Goal: Transaction & Acquisition: Book appointment/travel/reservation

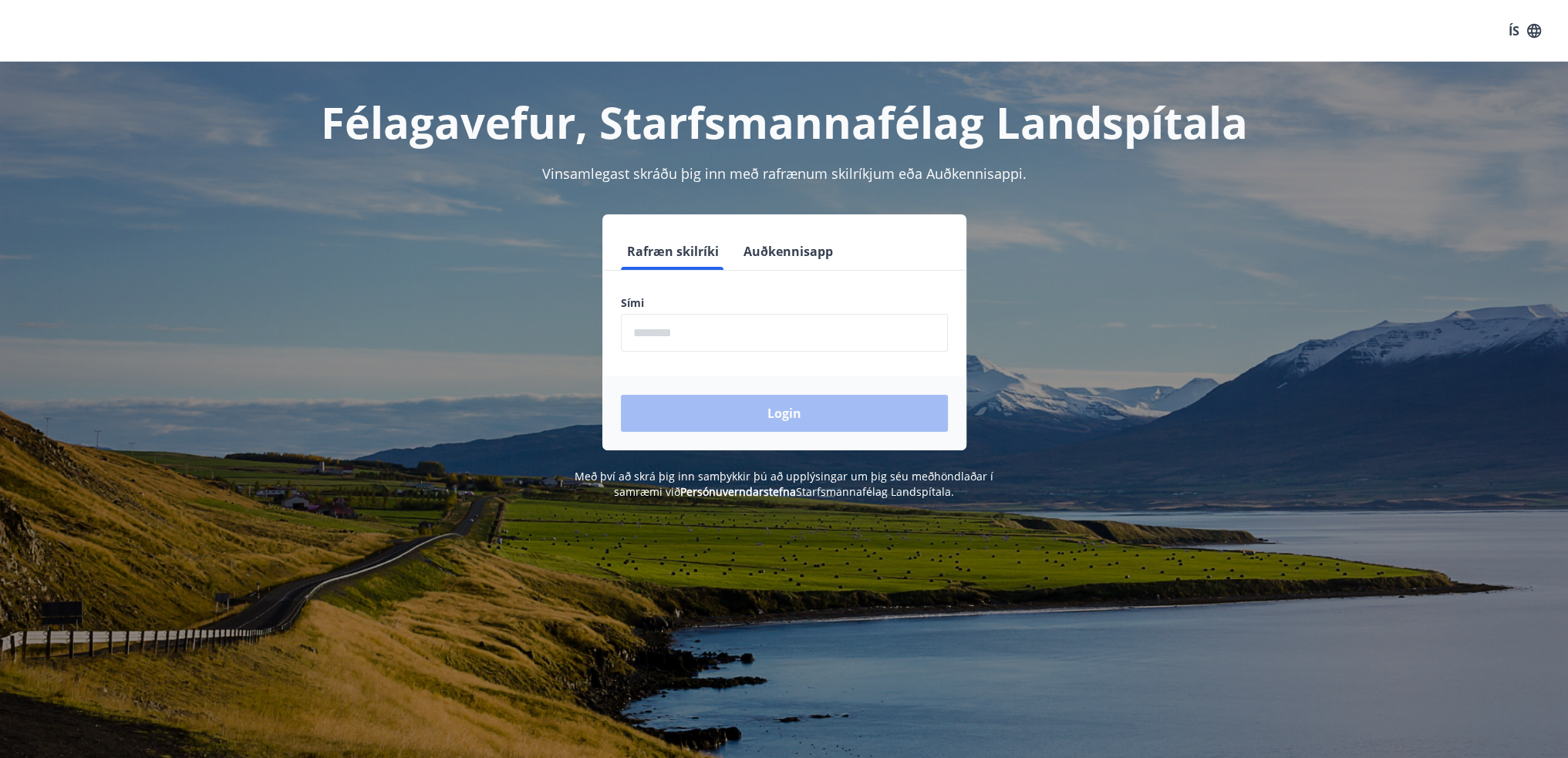
click at [774, 337] on input "phone" at bounding box center [784, 332] width 327 height 38
type input "********"
click at [793, 409] on button "Login" at bounding box center [784, 412] width 327 height 37
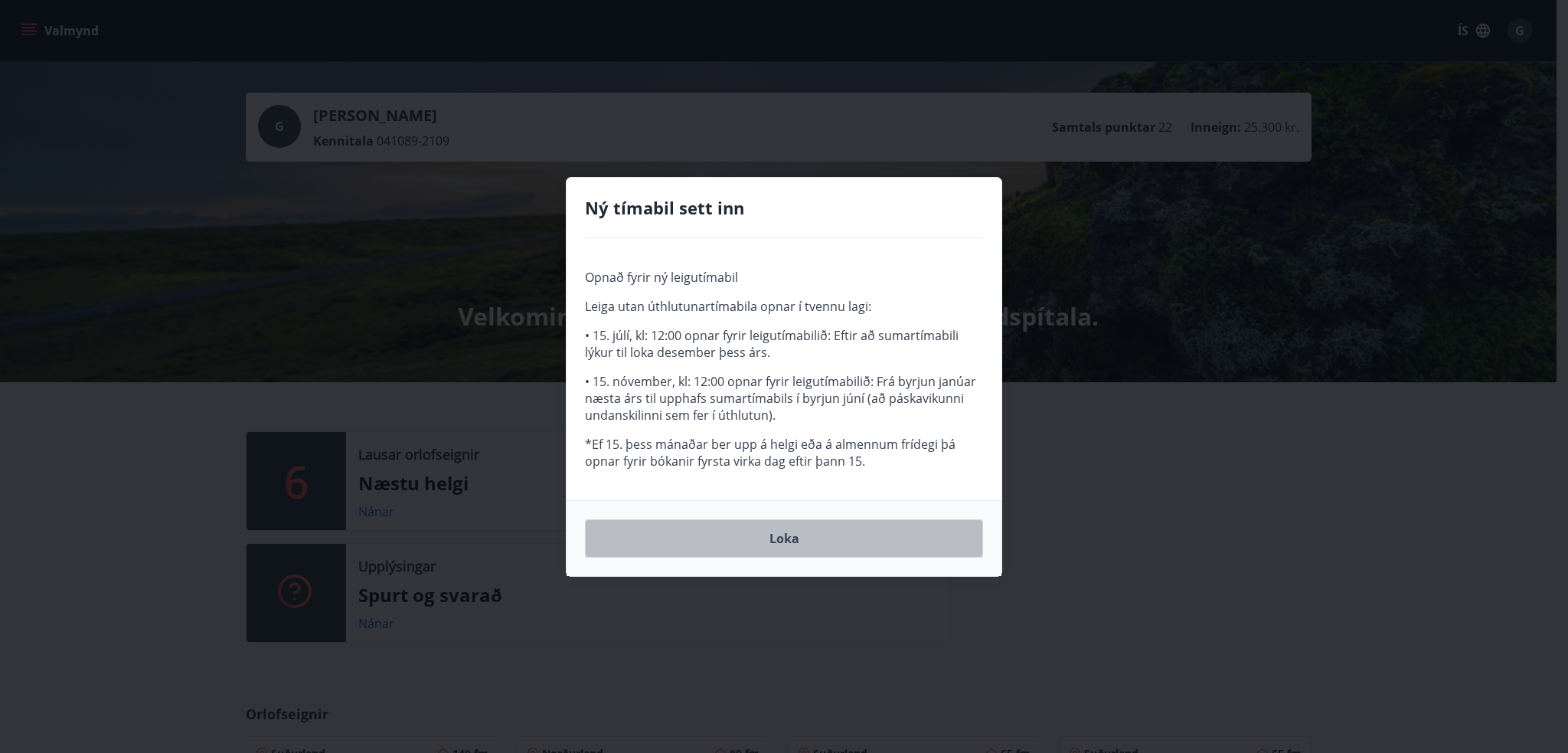
click at [839, 531] on button "Loka" at bounding box center [783, 538] width 398 height 38
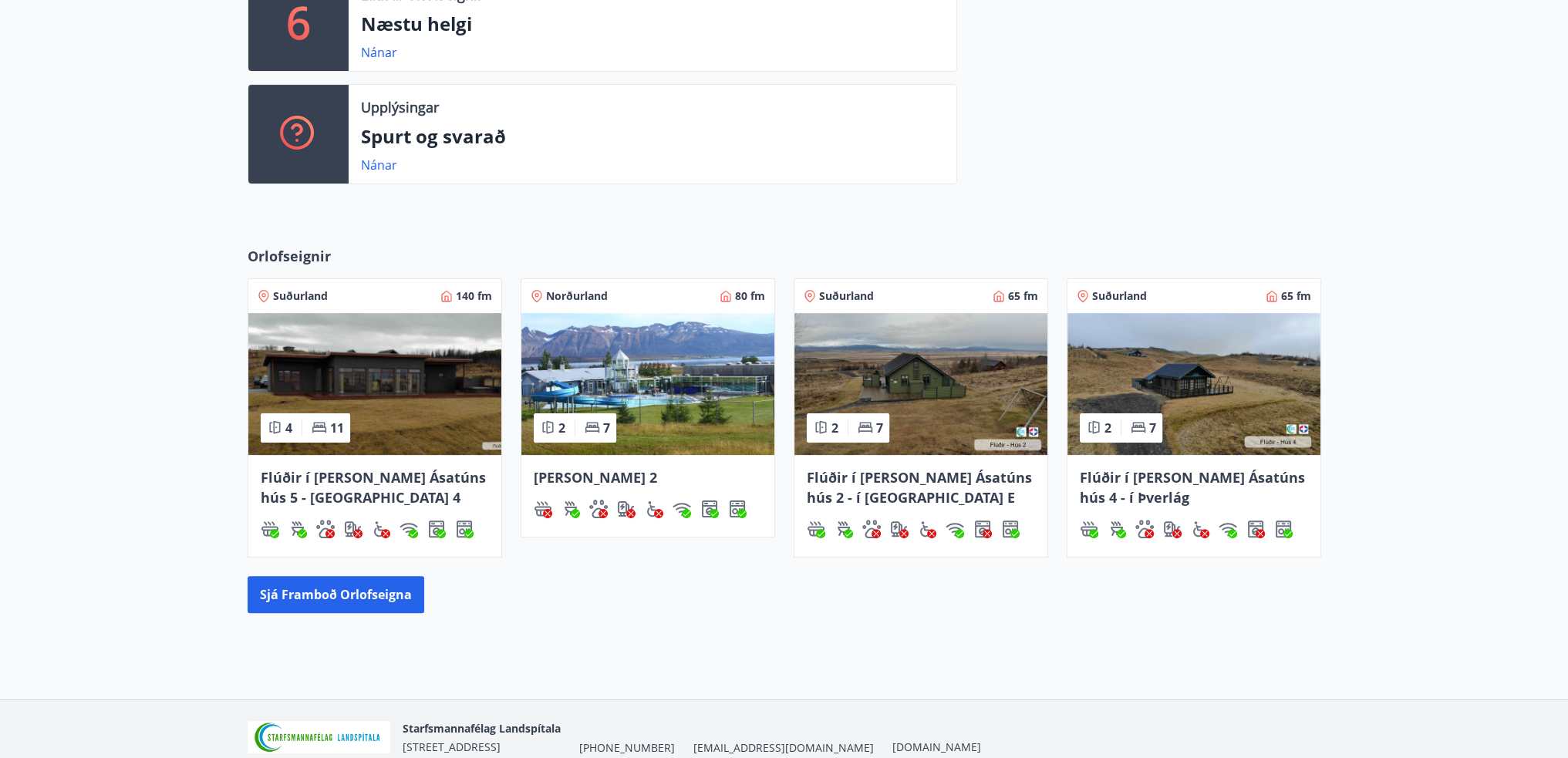
scroll to position [531, 0]
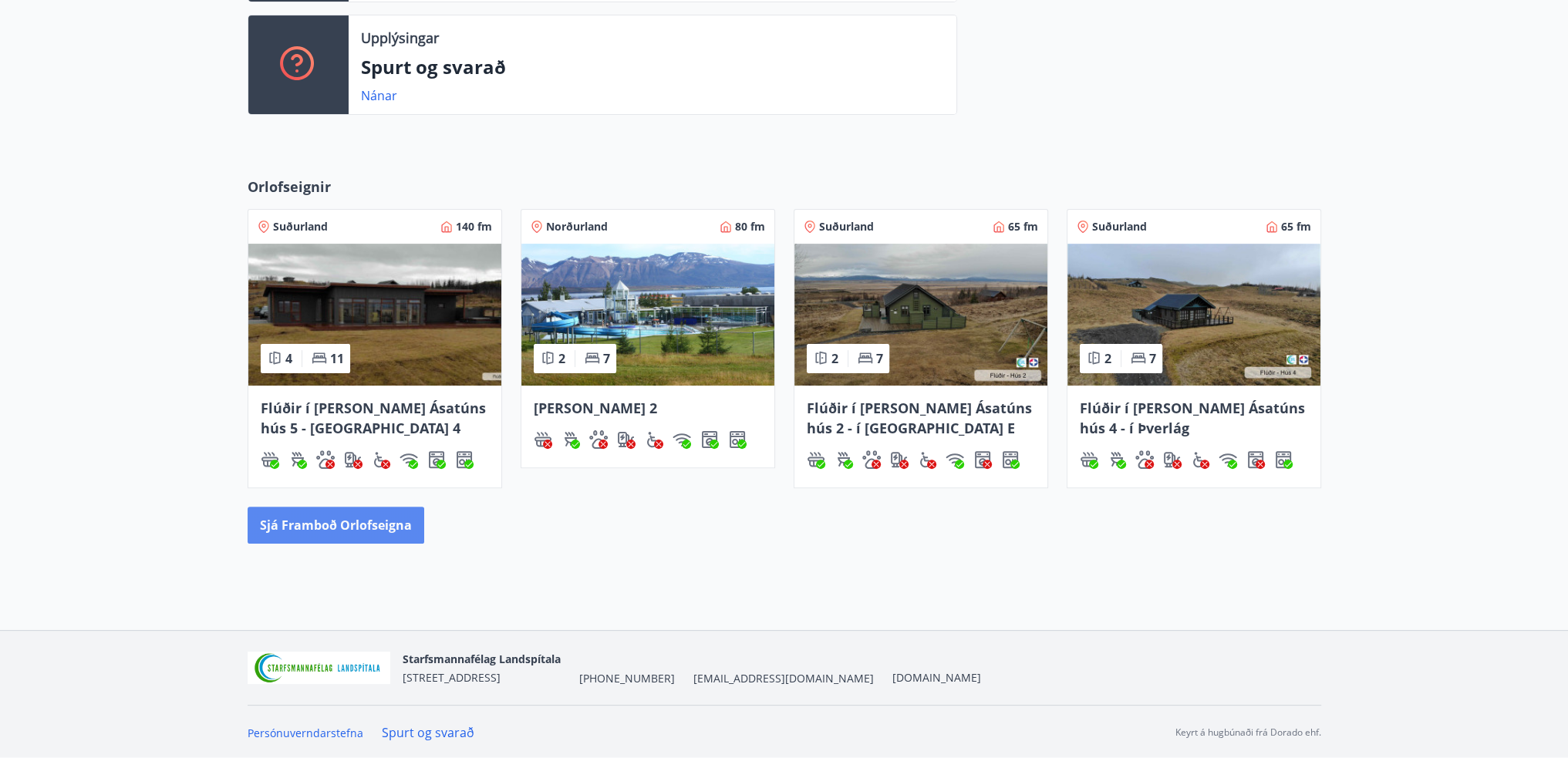
click at [382, 528] on button "Sjá framboð orlofseigna" at bounding box center [335, 525] width 176 height 37
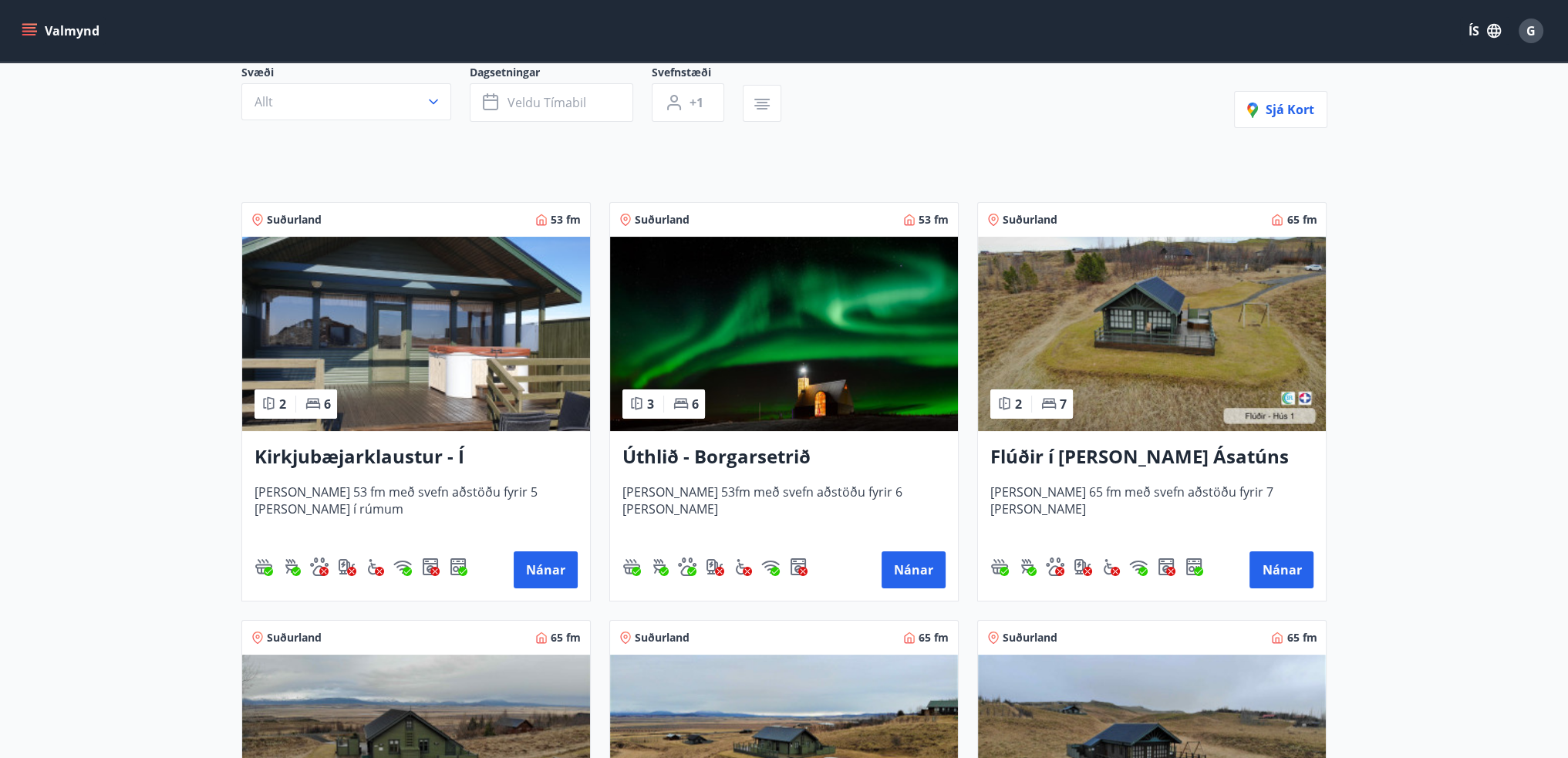
scroll to position [154, 0]
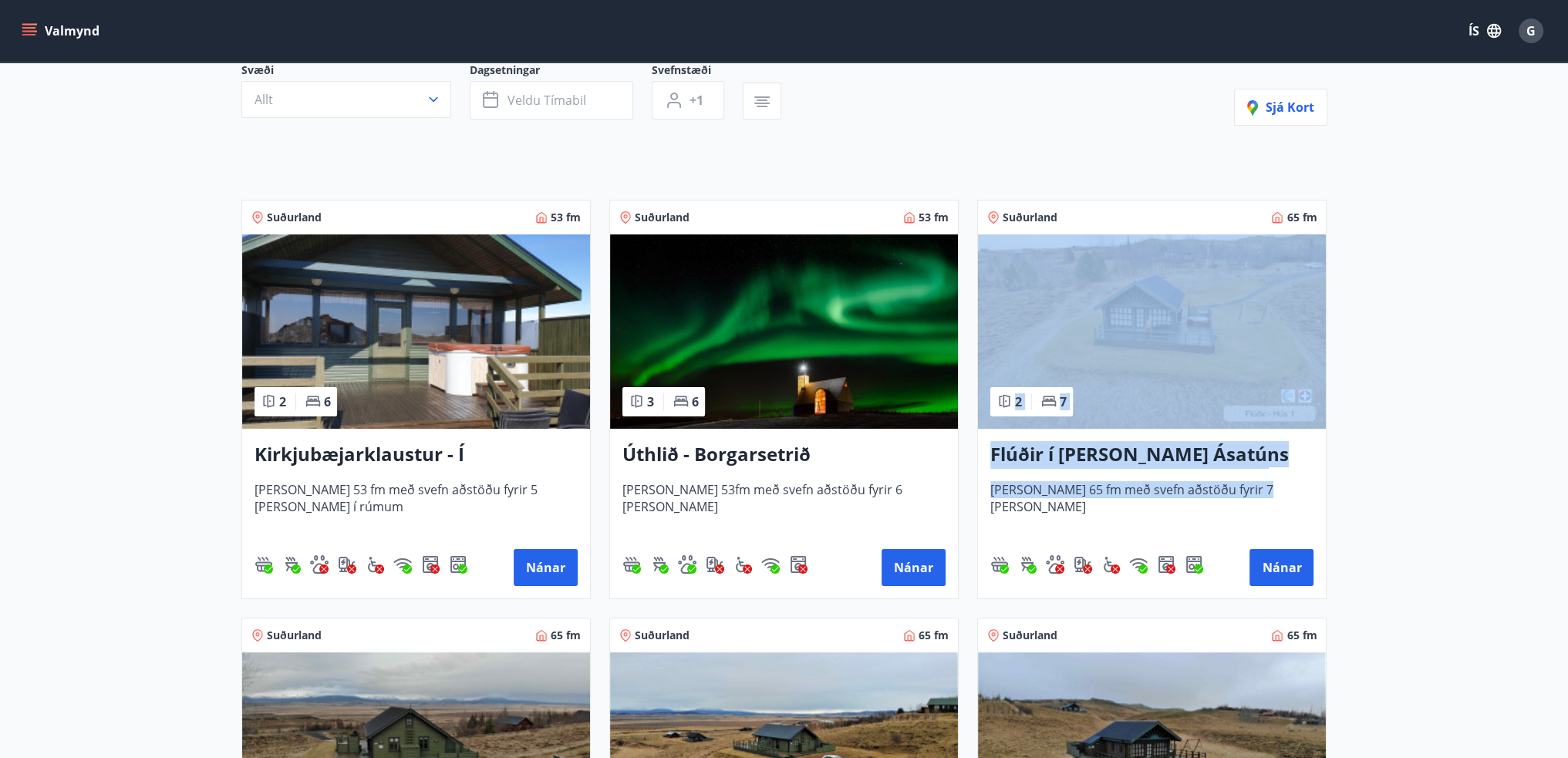
drag, startPoint x: 1462, startPoint y: 279, endPoint x: 1430, endPoint y: 501, distance: 224.3
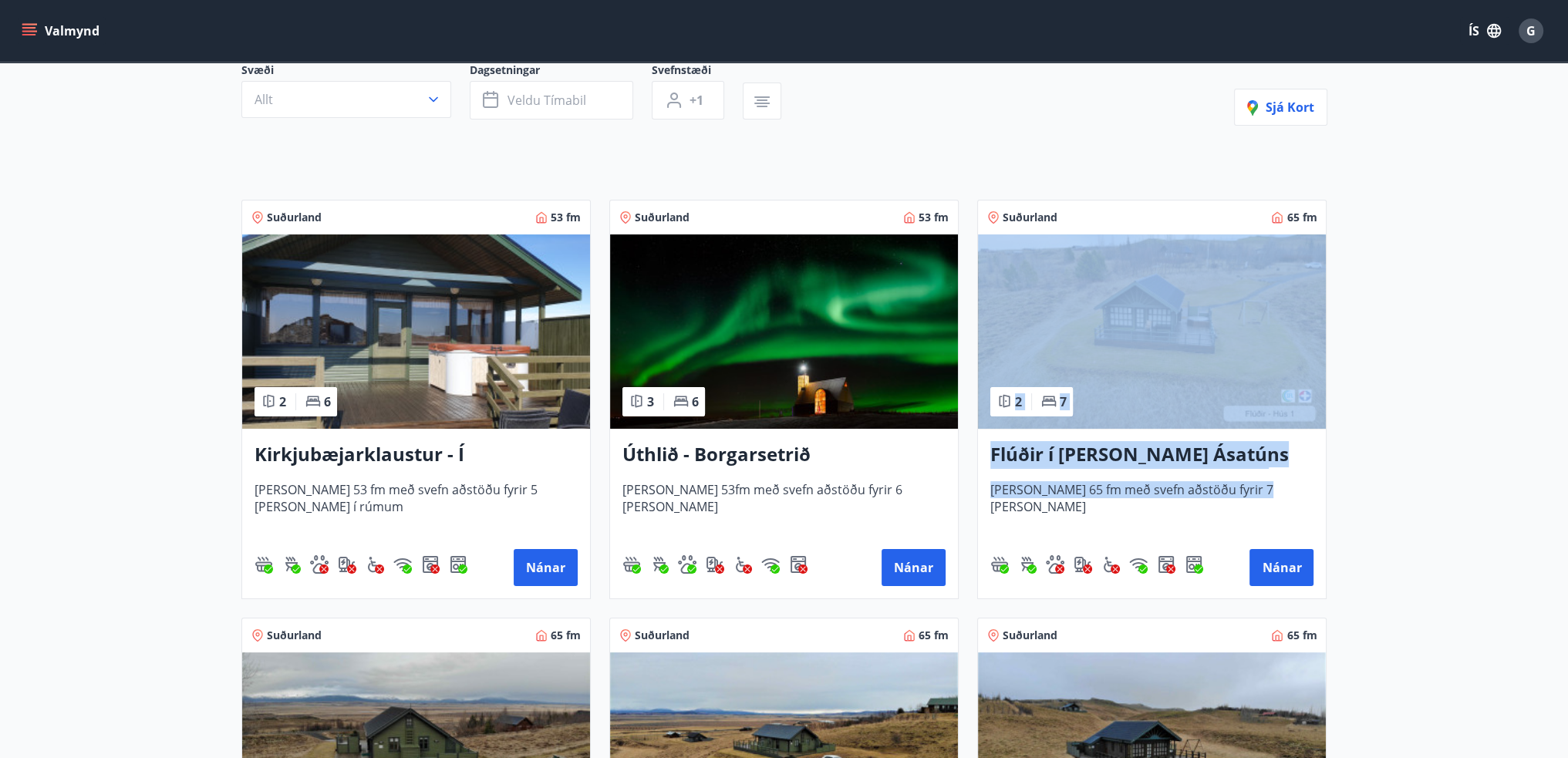
drag, startPoint x: 1478, startPoint y: 527, endPoint x: 1418, endPoint y: 216, distance: 316.7
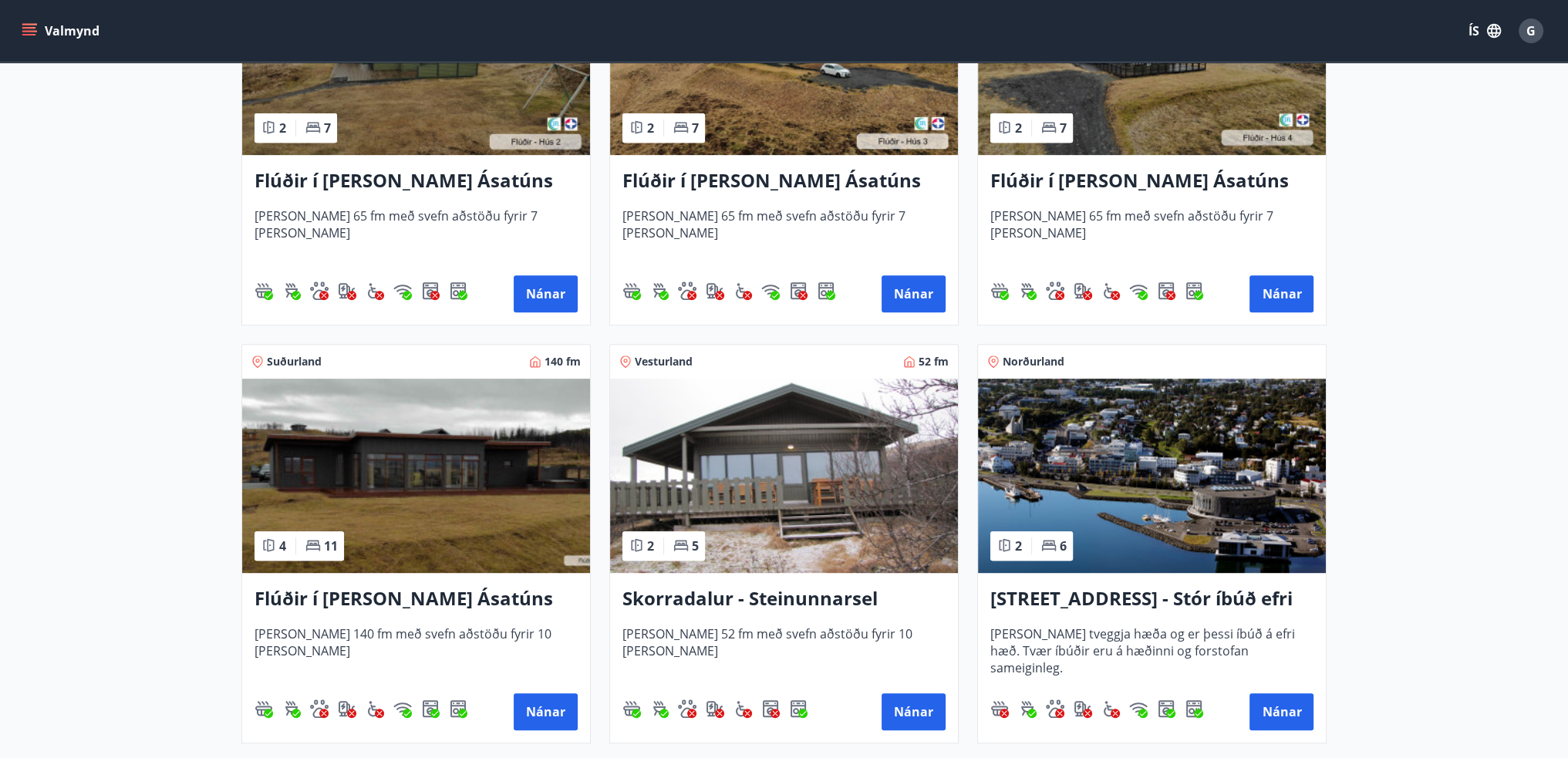
scroll to position [848, 0]
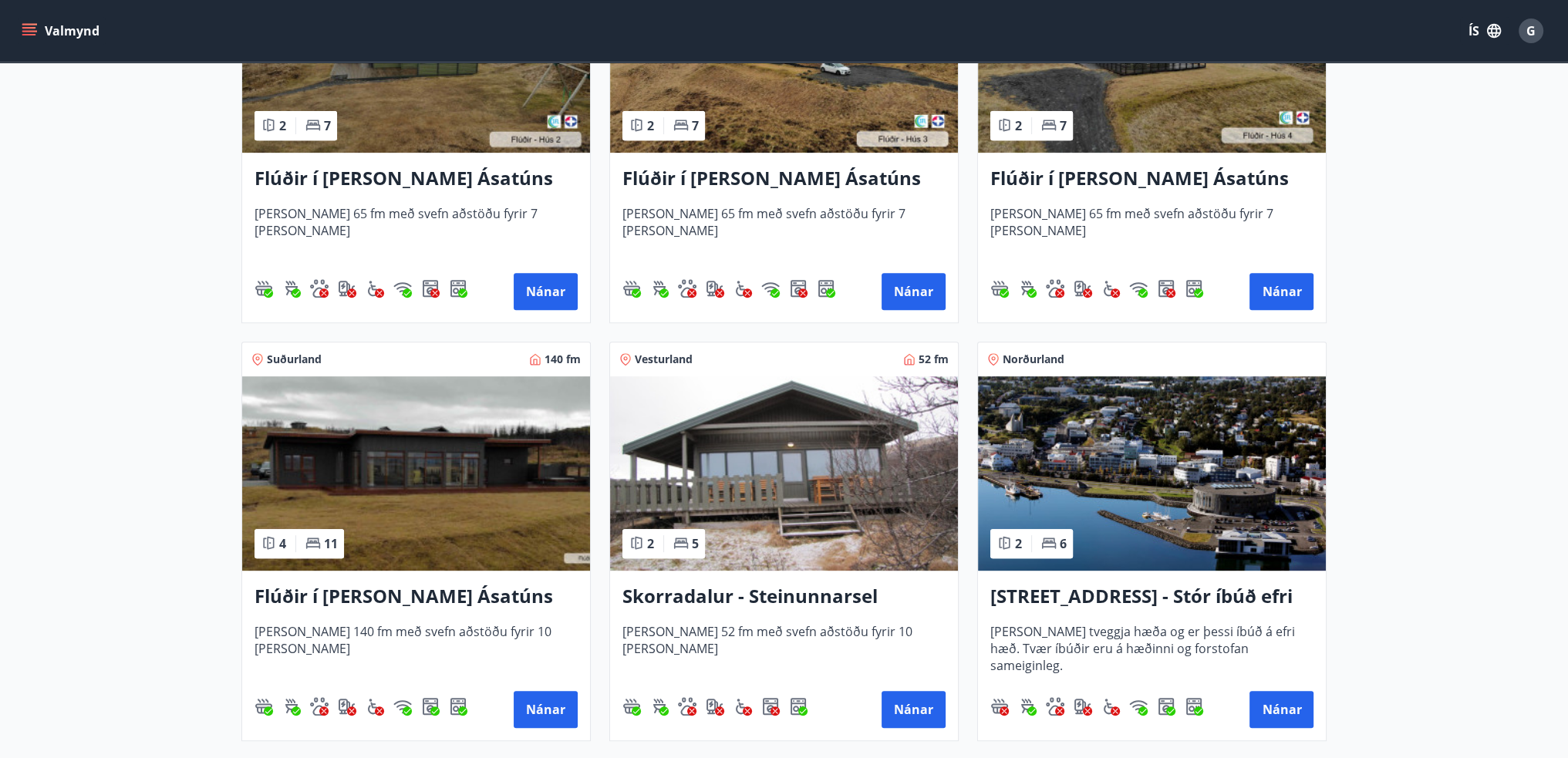
drag, startPoint x: 1406, startPoint y: 389, endPoint x: 1436, endPoint y: 571, distance: 184.5
click at [1436, 571] on main "Framboð Svæði Allt Dagsetningar Veldu tímabil Svefnstæði +1 Sjá kort Suðurland …" at bounding box center [784, 609] width 1568 height 2793
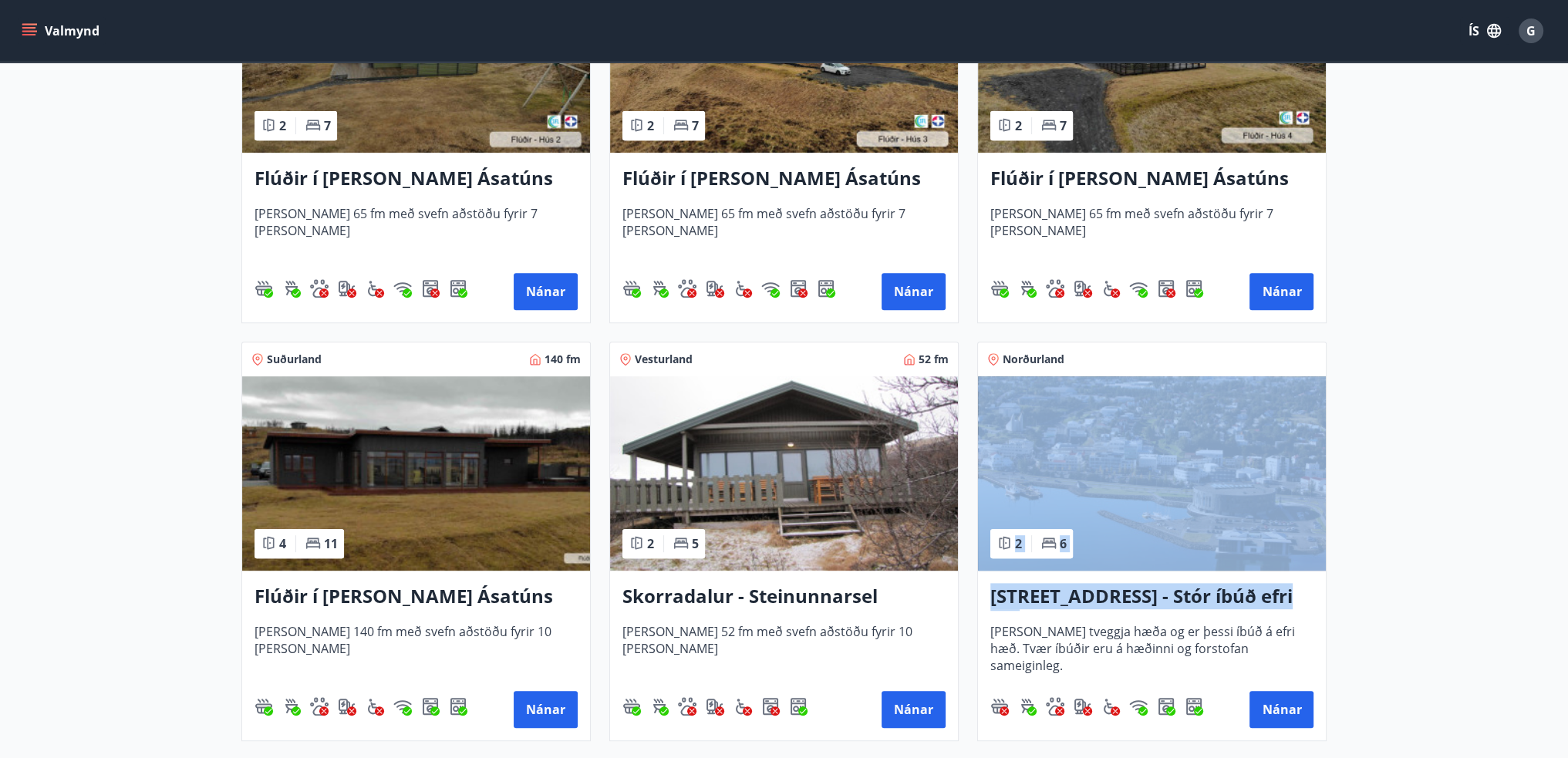
click at [1440, 572] on main "Framboð Svæði Allt Dagsetningar Veldu tímabil Svefnstæði +1 Sjá kort Suðurland …" at bounding box center [784, 609] width 1568 height 2793
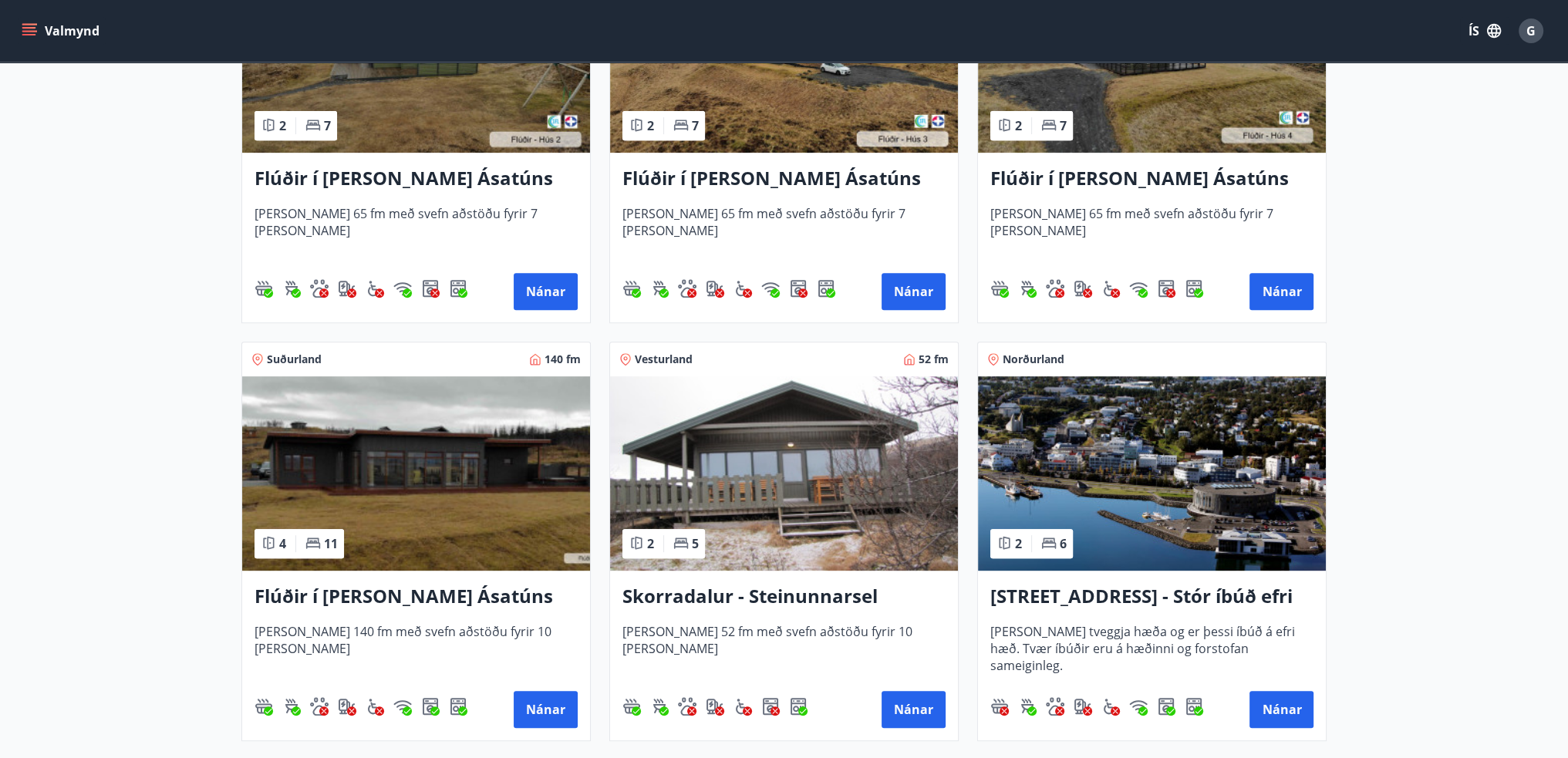
click at [1455, 359] on main "Framboð Svæði Allt Dagsetningar Veldu tímabil Svefnstæði +1 Sjá kort Suðurland …" at bounding box center [784, 609] width 1568 height 2793
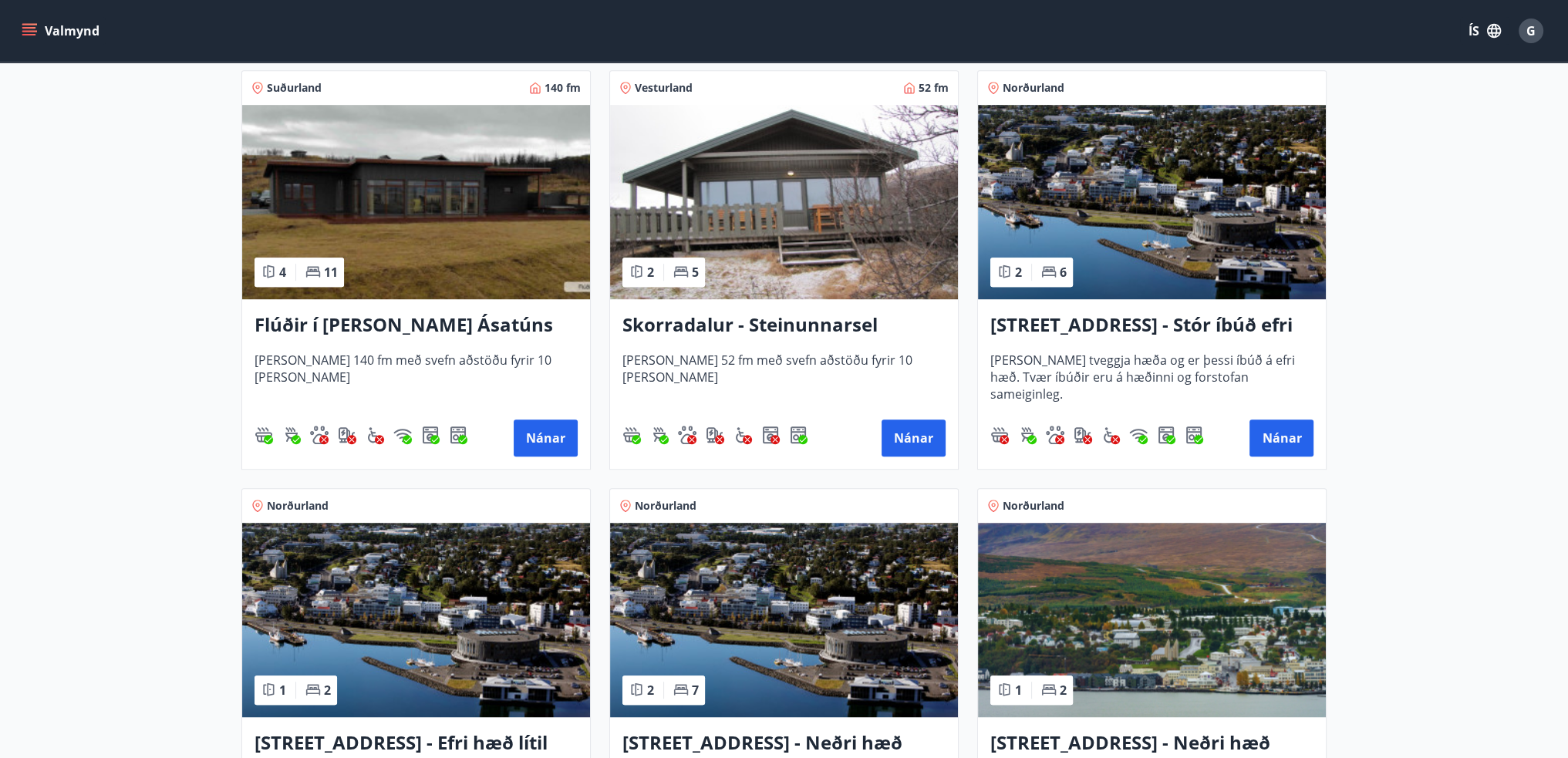
scroll to position [1156, 0]
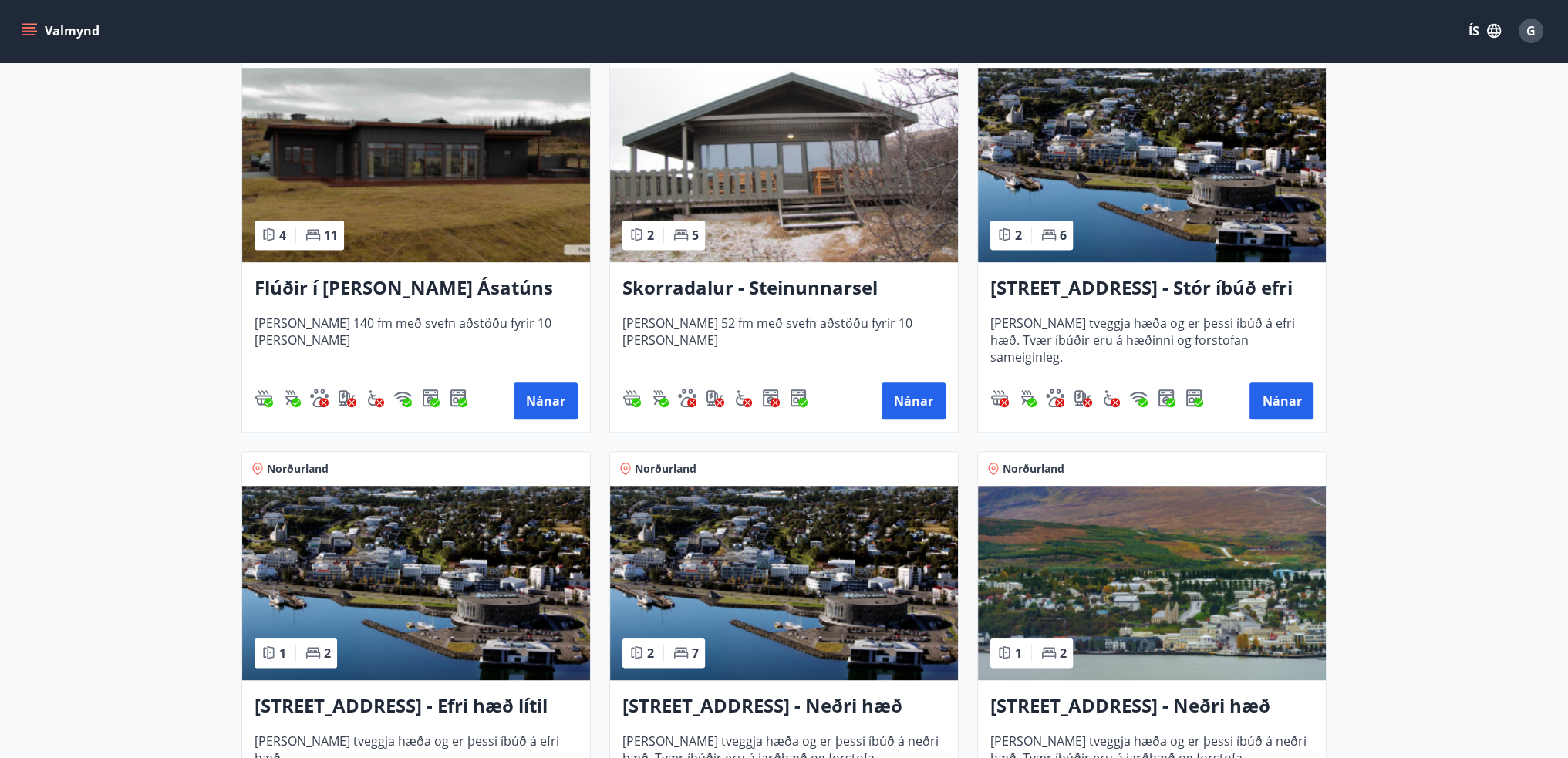
click at [79, 301] on main "Framboð Svæði Allt Dagsetningar Veldu tímabil Svefnstæði +1 Sjá kort Suðurland …" at bounding box center [784, 302] width 1568 height 2793
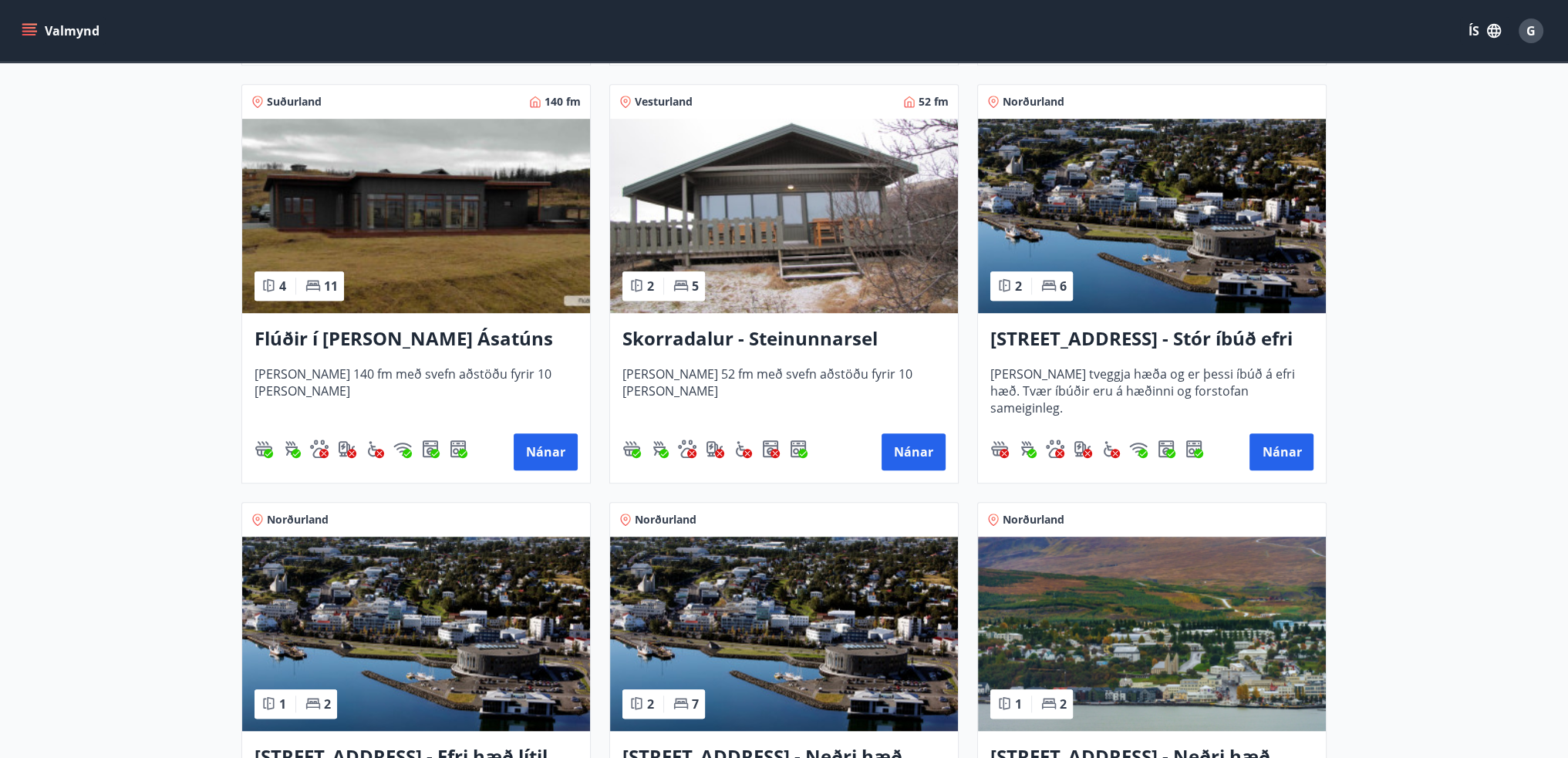
scroll to position [1079, 0]
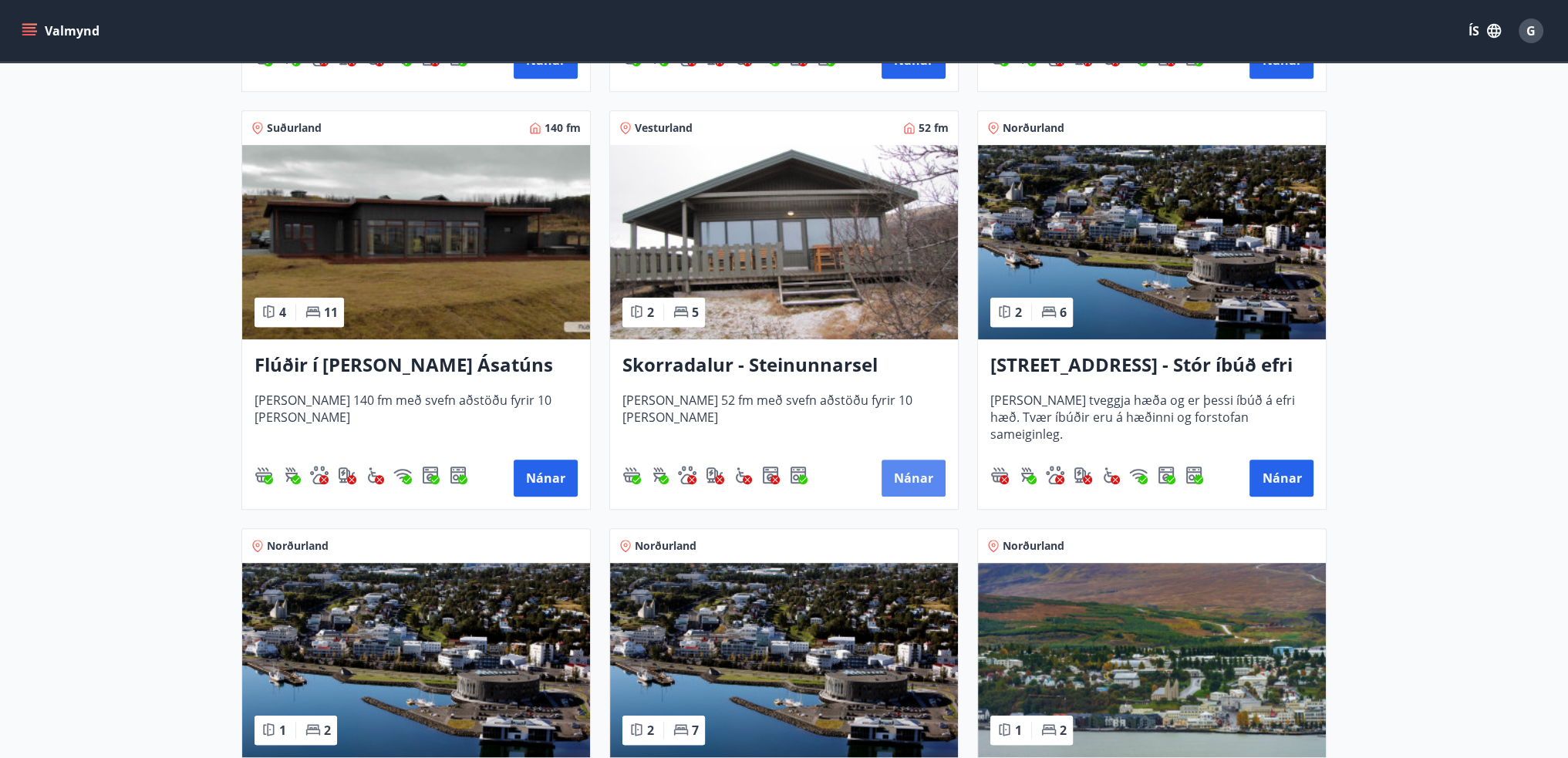
click at [895, 468] on button "Nánar" at bounding box center [913, 477] width 64 height 37
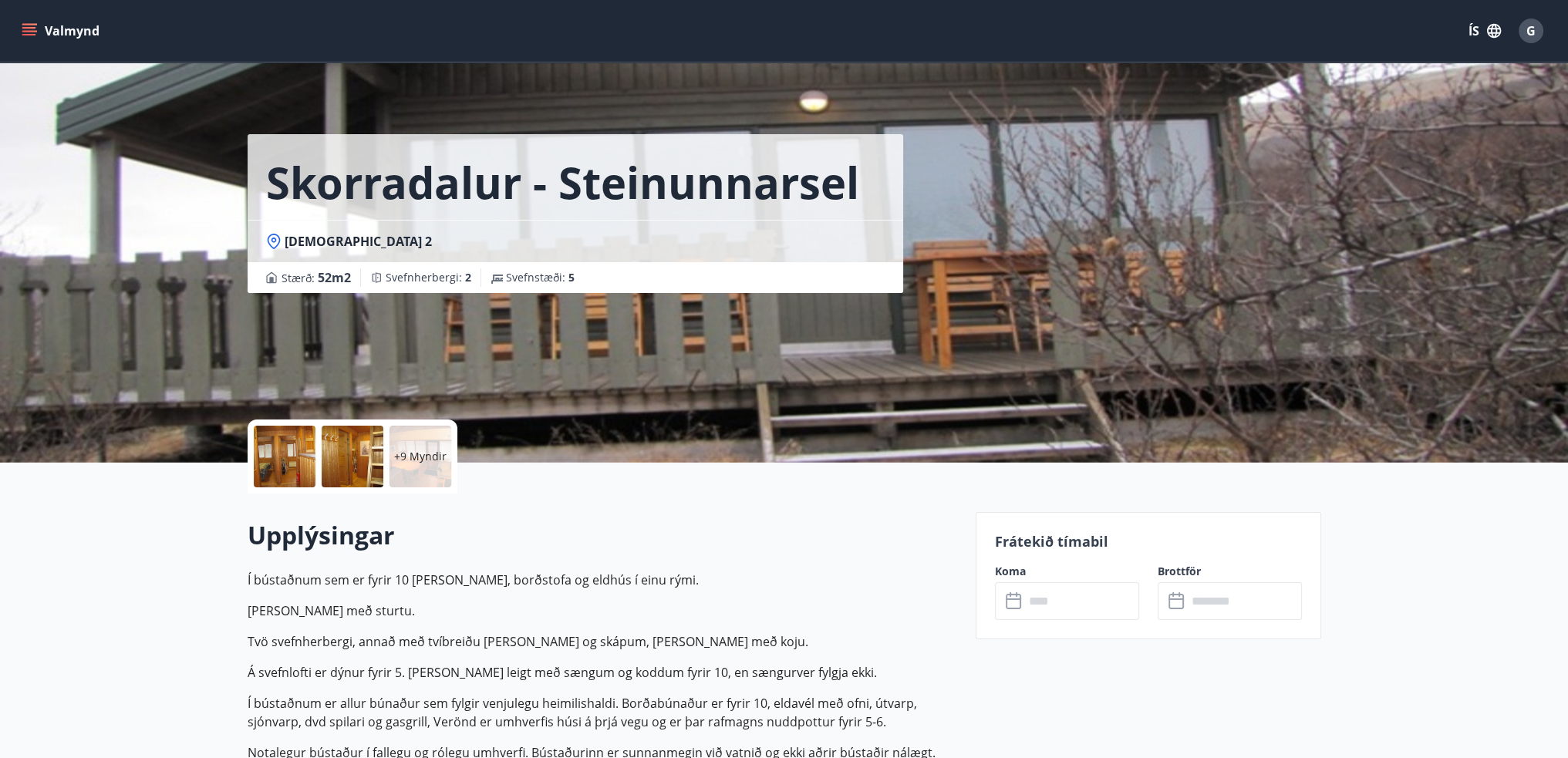
click at [413, 437] on div "+9 Myndir" at bounding box center [420, 456] width 62 height 62
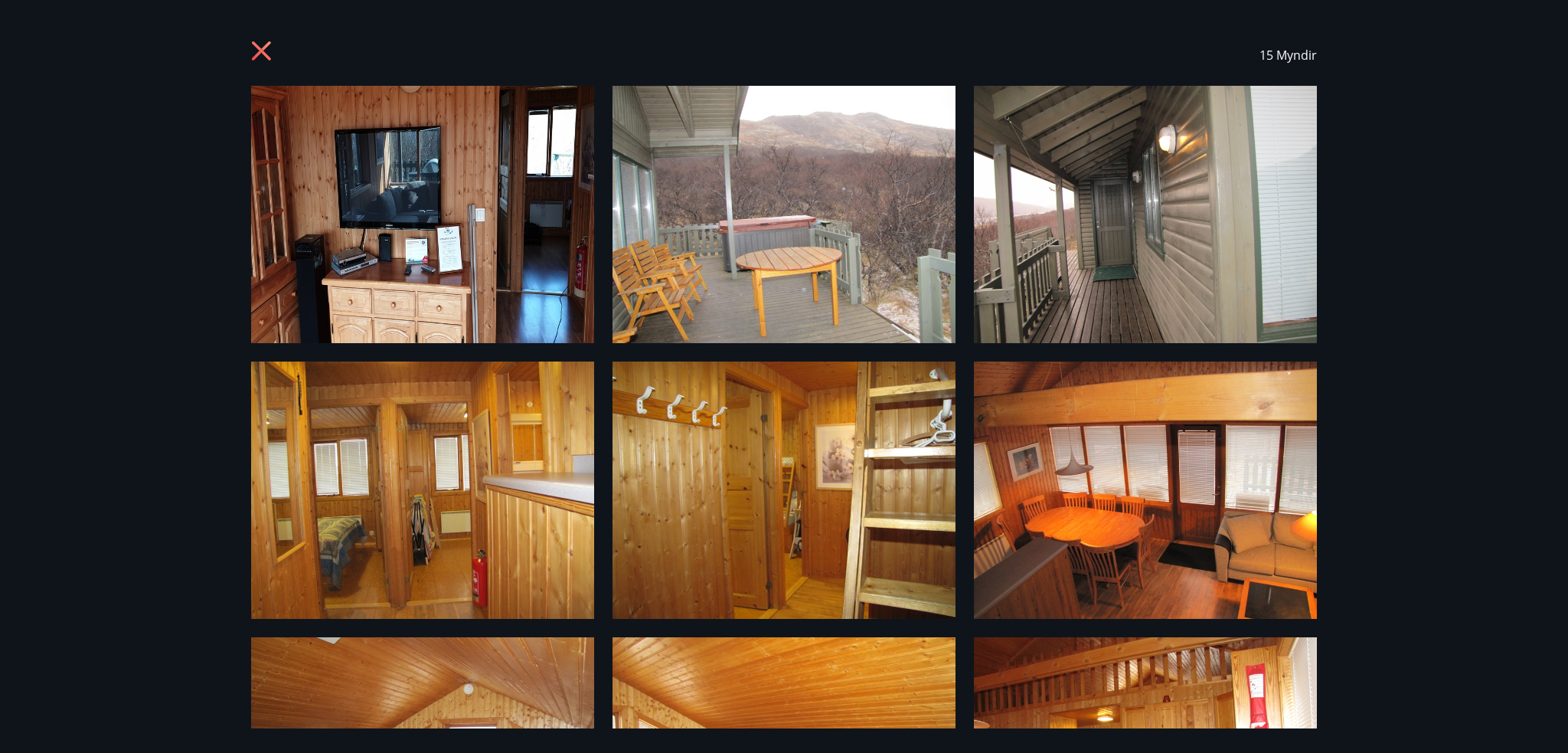
click at [285, 36] on div "15 Myndir" at bounding box center [783, 55] width 1066 height 61
click at [259, 43] on icon at bounding box center [263, 53] width 25 height 25
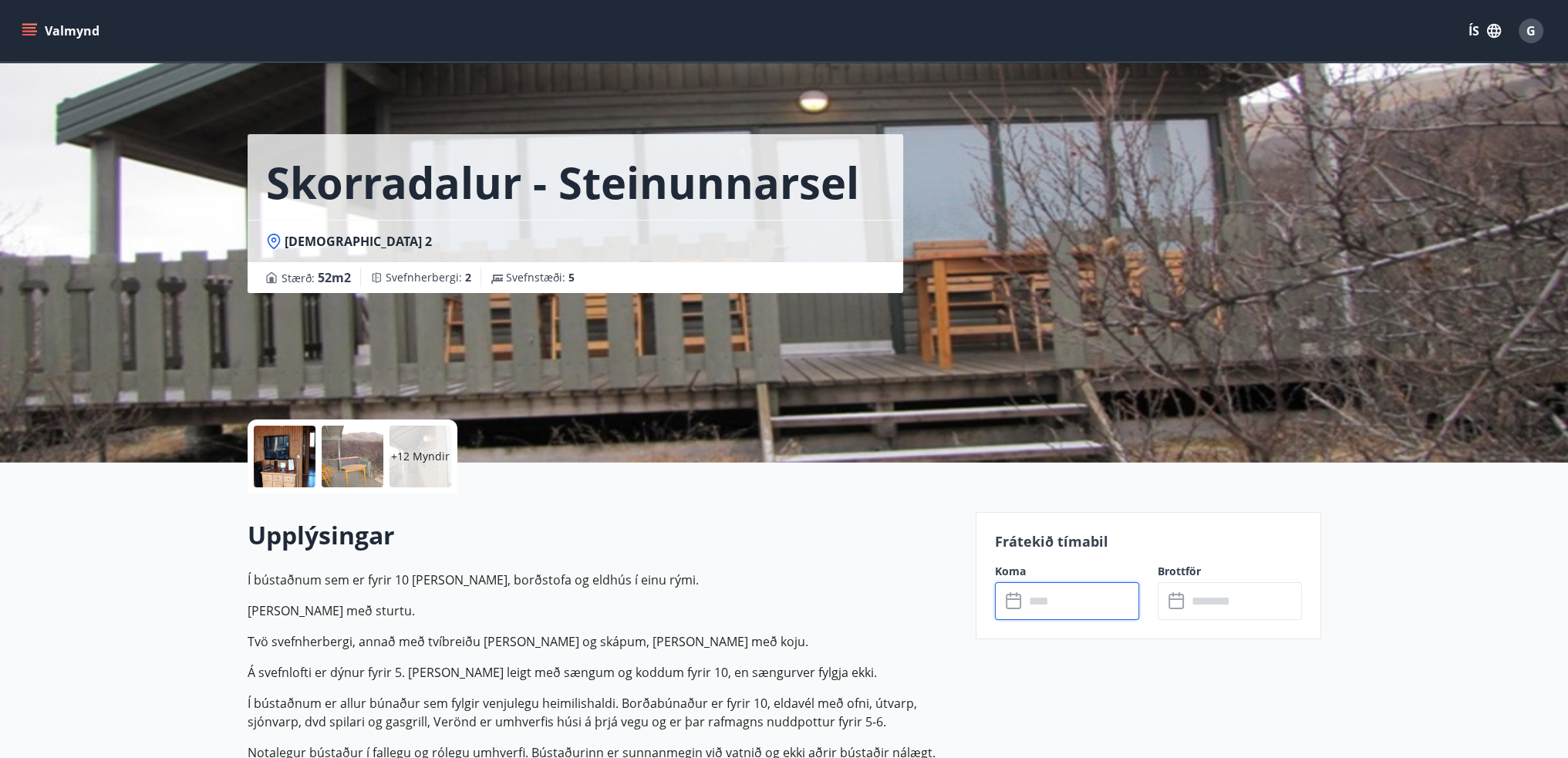
click at [1086, 588] on input "text" at bounding box center [1081, 601] width 115 height 38
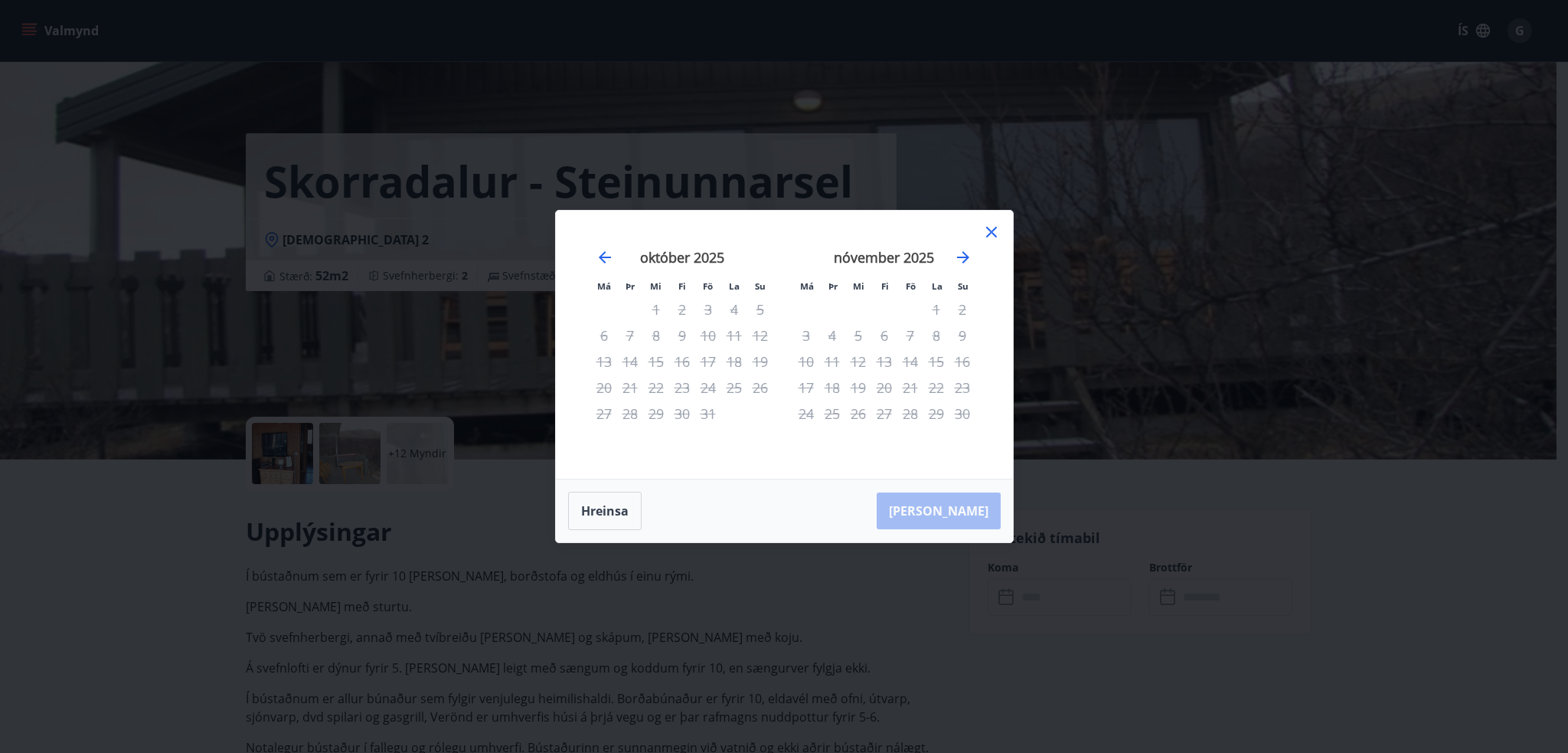
click at [951, 249] on div "nóvember 2025" at bounding box center [884, 262] width 183 height 67
click at [955, 251] on icon "Move forward to switch to the next month." at bounding box center [963, 256] width 18 height 18
click at [958, 257] on icon "Move forward to switch to the next month." at bounding box center [963, 256] width 12 height 12
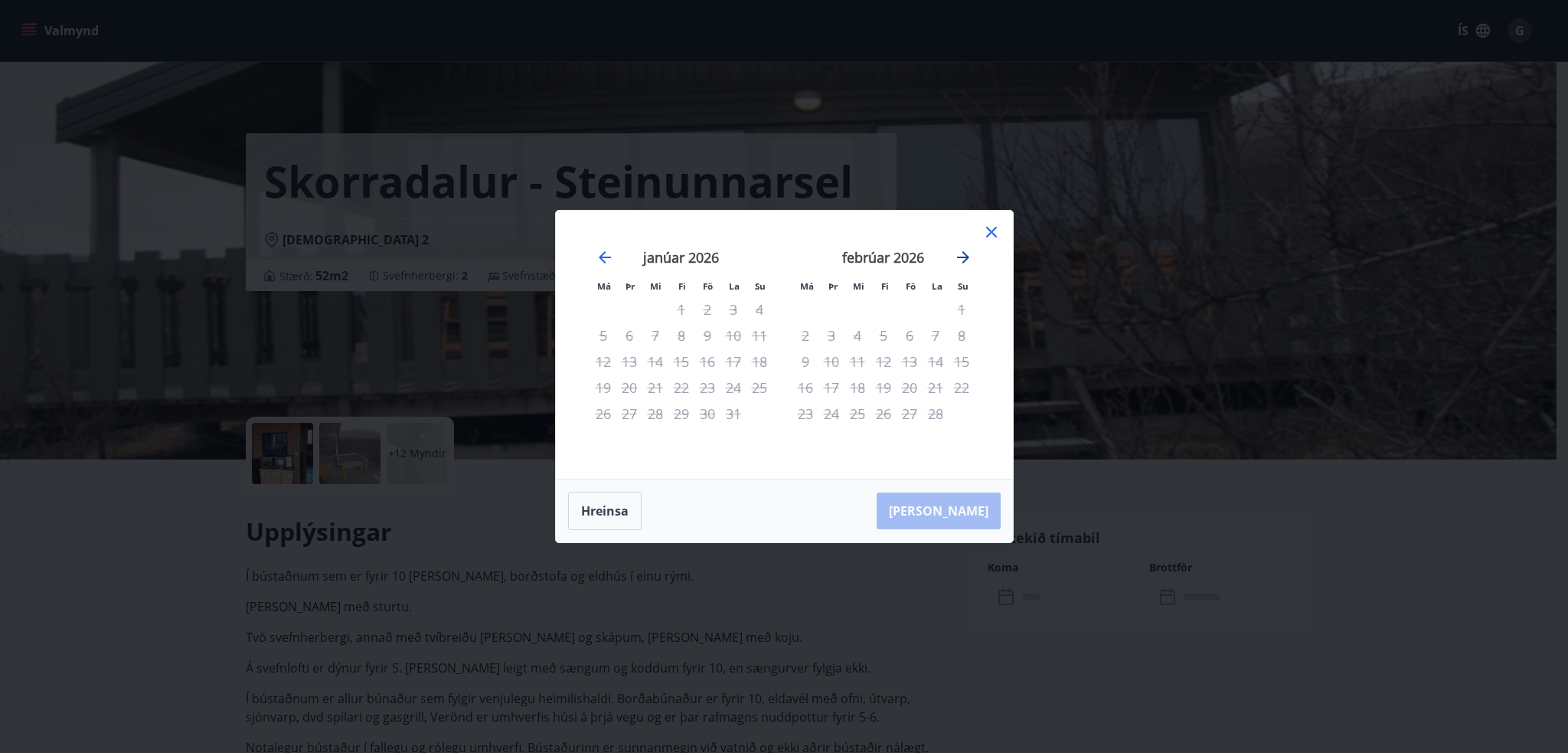
click at [958, 257] on icon "Move forward to switch to the next month." at bounding box center [963, 256] width 12 height 12
click at [569, 254] on div "Má Þr Mi Fi Fö La Su Má Þr Mi Fi Fö La Su janúar 2026 1 2 3 4 5 6 7 8 9 10 11 1…" at bounding box center [784, 344] width 457 height 268
drag, startPoint x: 994, startPoint y: 229, endPoint x: 974, endPoint y: 231, distance: 20.1
click at [990, 231] on icon at bounding box center [991, 232] width 10 height 10
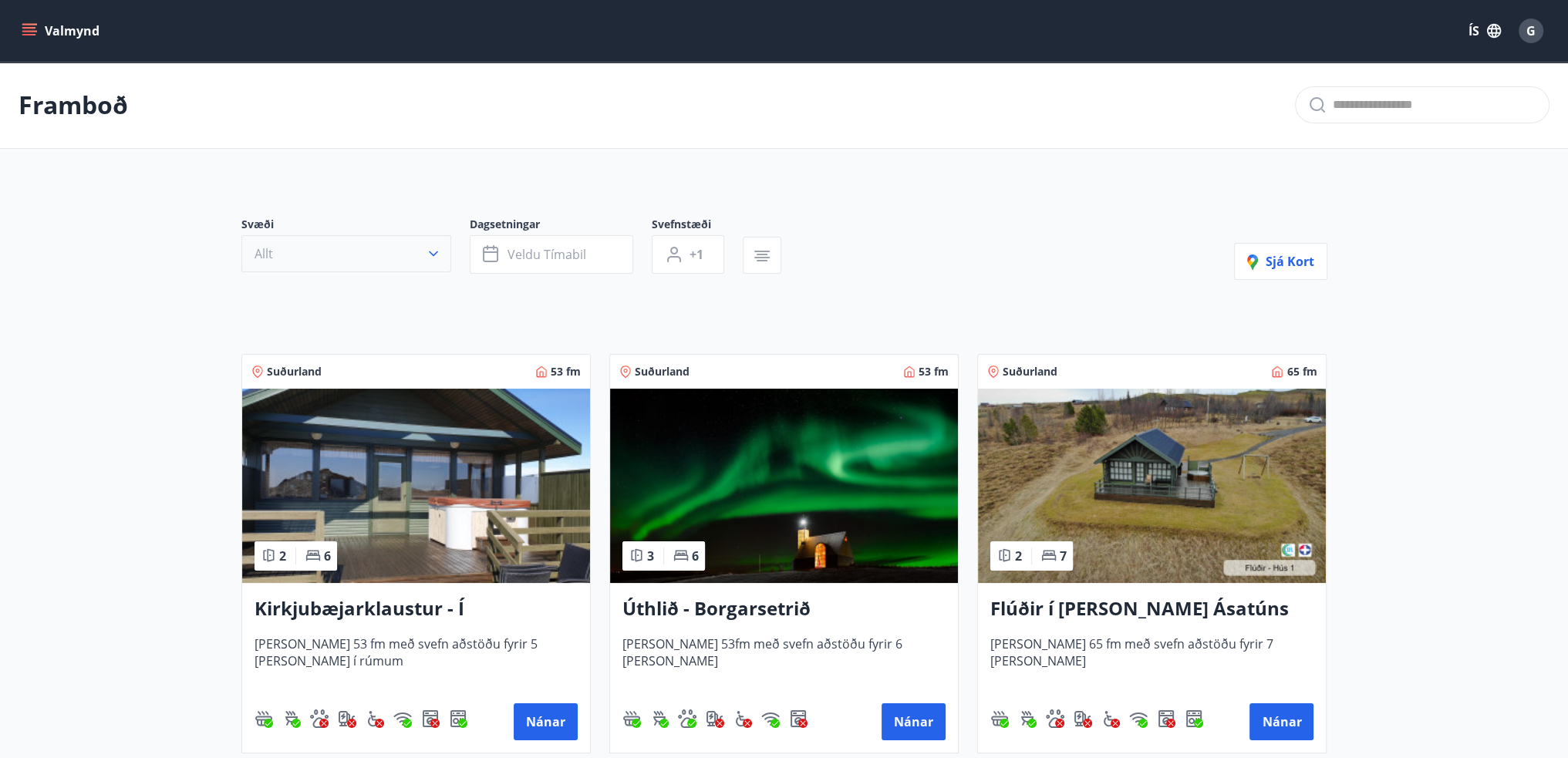
click at [404, 248] on button "Allt" at bounding box center [346, 253] width 210 height 37
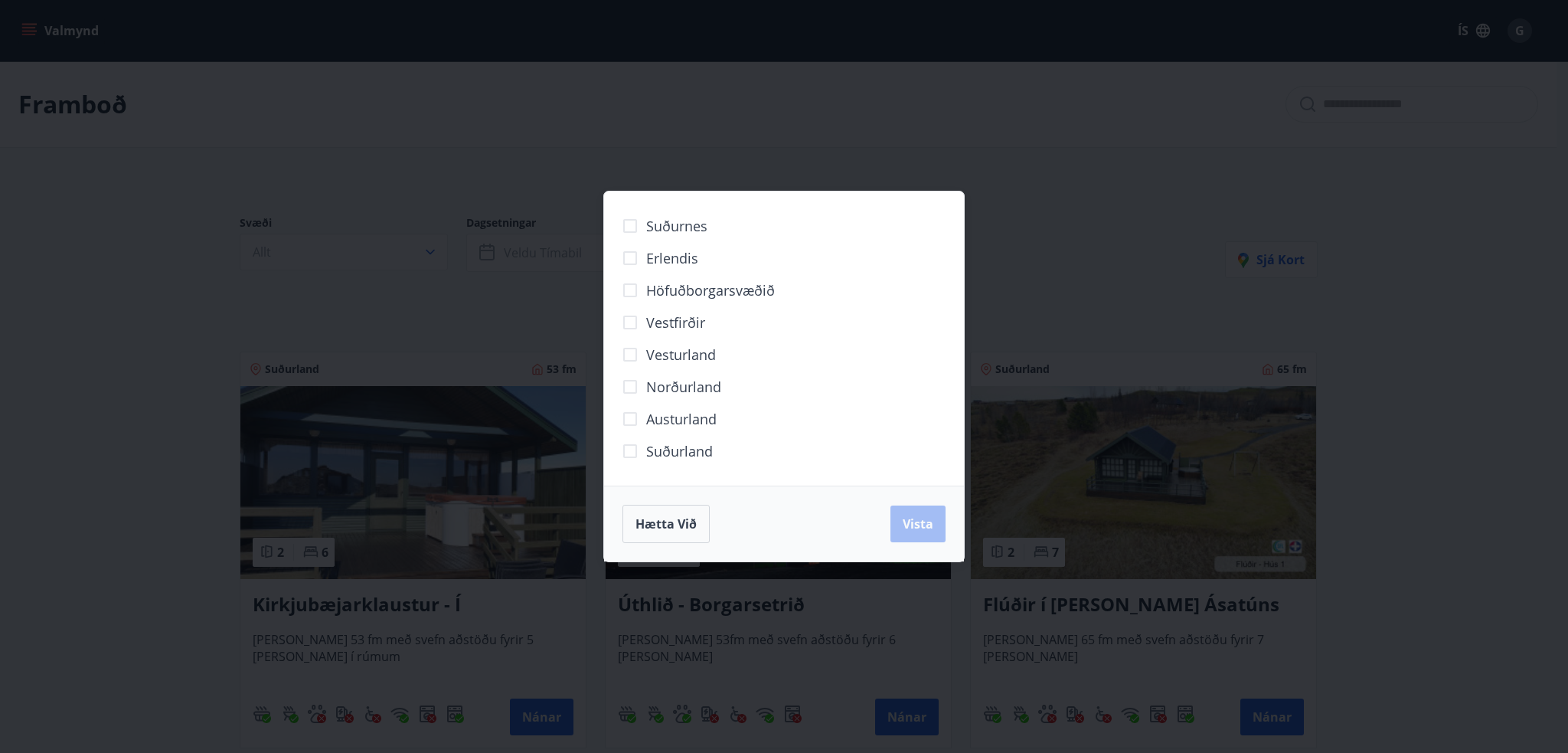
drag, startPoint x: 1170, startPoint y: 44, endPoint x: 1150, endPoint y: 70, distance: 32.8
click at [1170, 48] on div "Suðurnes Erlendis Höfuðborgarsvæðið Vestfirðir Vesturland Norðurland Austurland…" at bounding box center [784, 376] width 1568 height 753
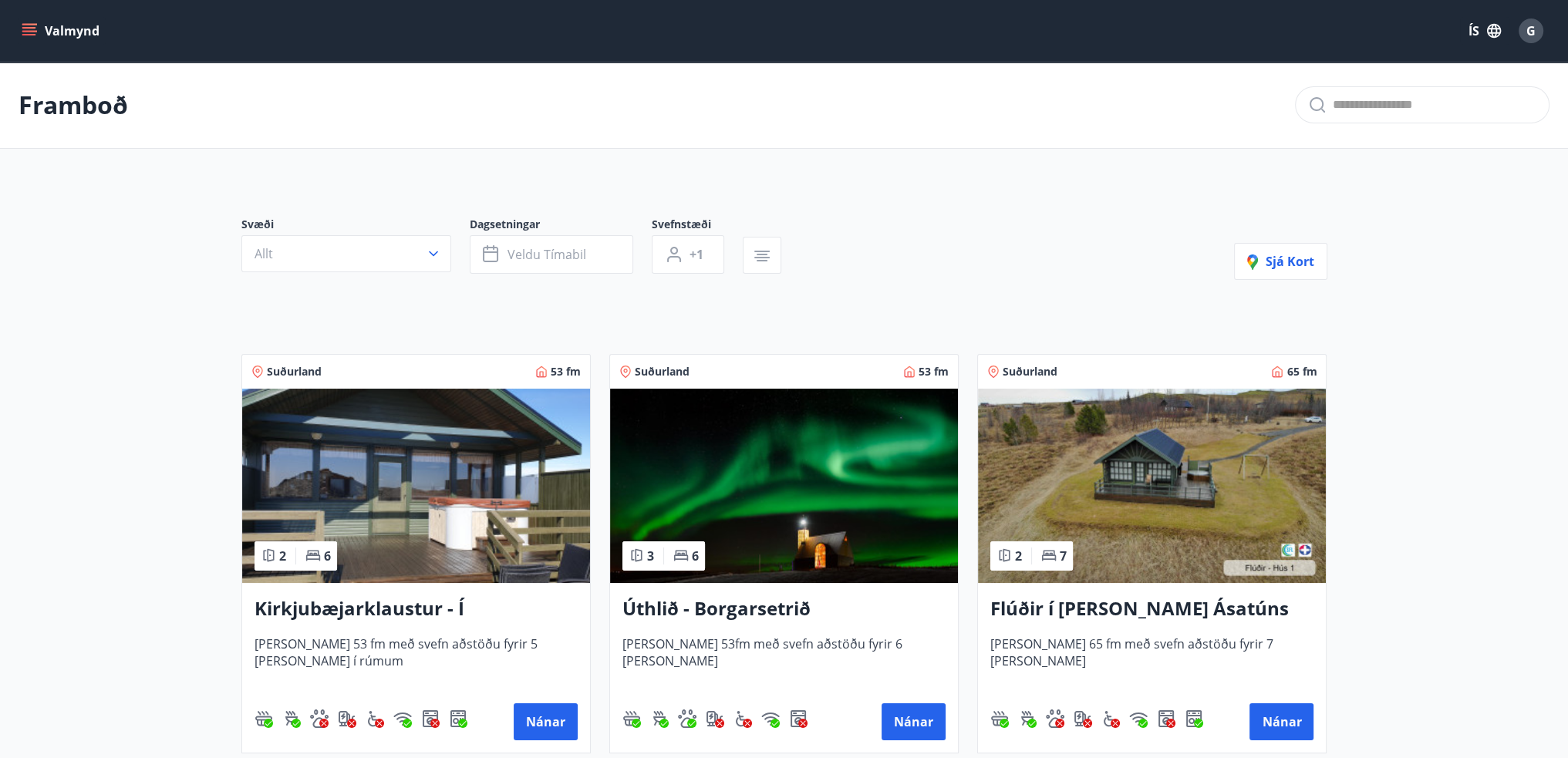
click at [39, 28] on button "Valmynd" at bounding box center [61, 30] width 87 height 28
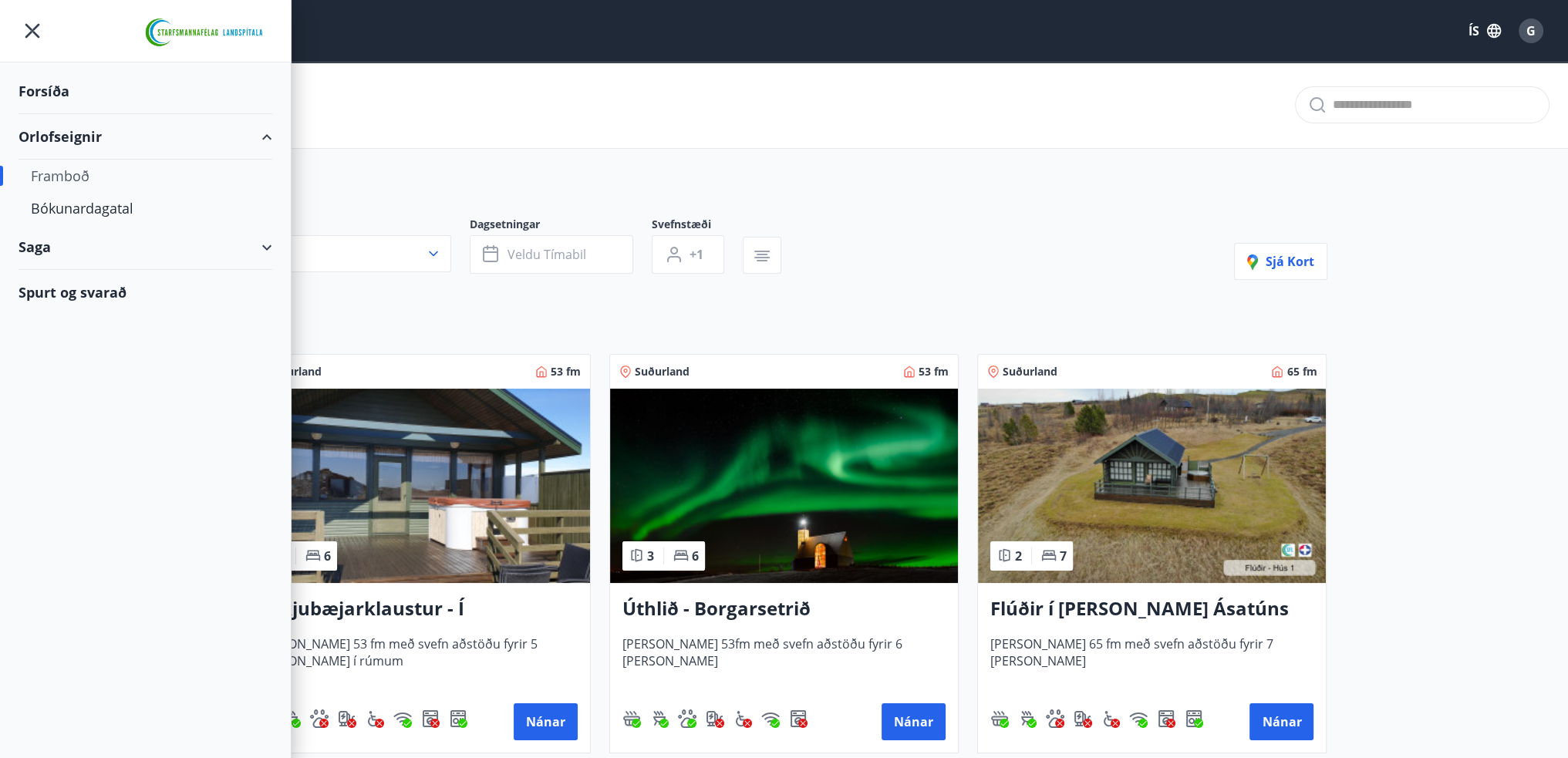
click at [185, 291] on div "Spurt og svarað" at bounding box center [145, 291] width 253 height 45
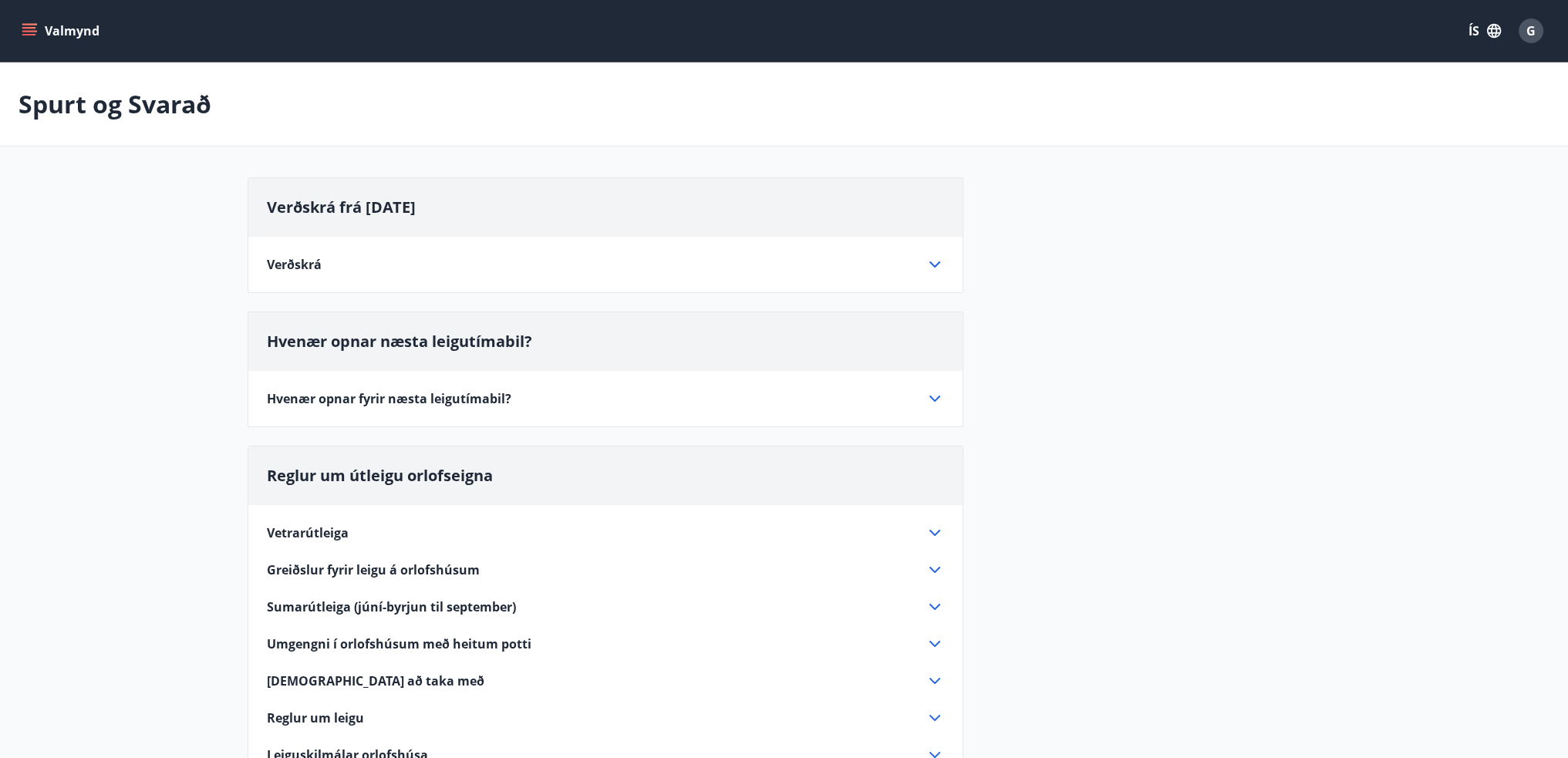
click at [447, 390] on span "Hvenær opnar fyrir næsta leigutímabil?" at bounding box center [389, 399] width 245 height 17
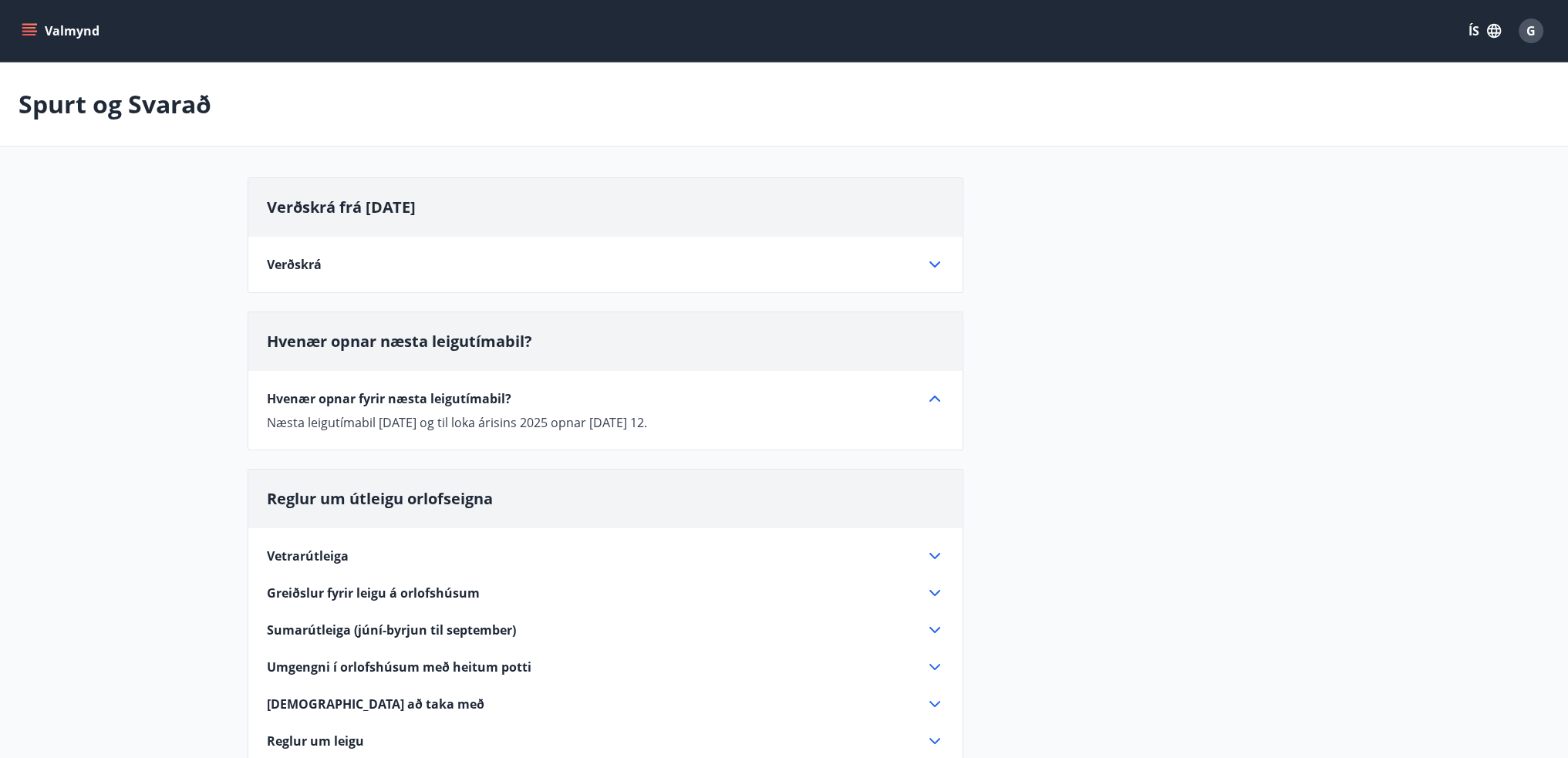
drag, startPoint x: 609, startPoint y: 428, endPoint x: 714, endPoint y: 425, distance: 105.0
click at [713, 425] on p "Næsta leigutímabil 5. september og til loka árisins 2025 opnar 15. júlí kl. 12." at bounding box center [605, 423] width 677 height 17
click at [728, 428] on p "Næsta leigutímabil 5. september og til loka árisins 2025 opnar 15. júlí kl. 12." at bounding box center [605, 423] width 677 height 17
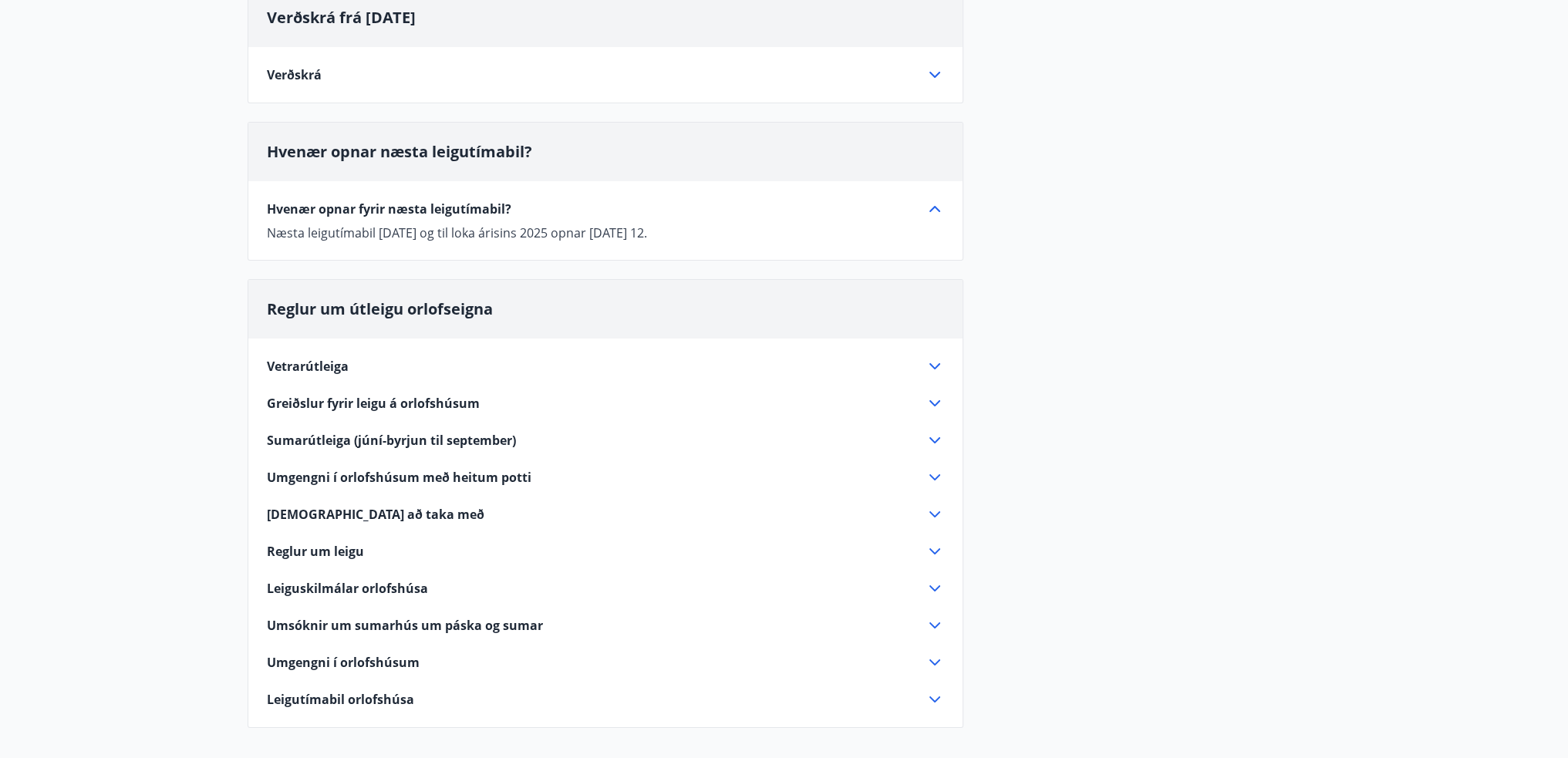
scroll to position [231, 0]
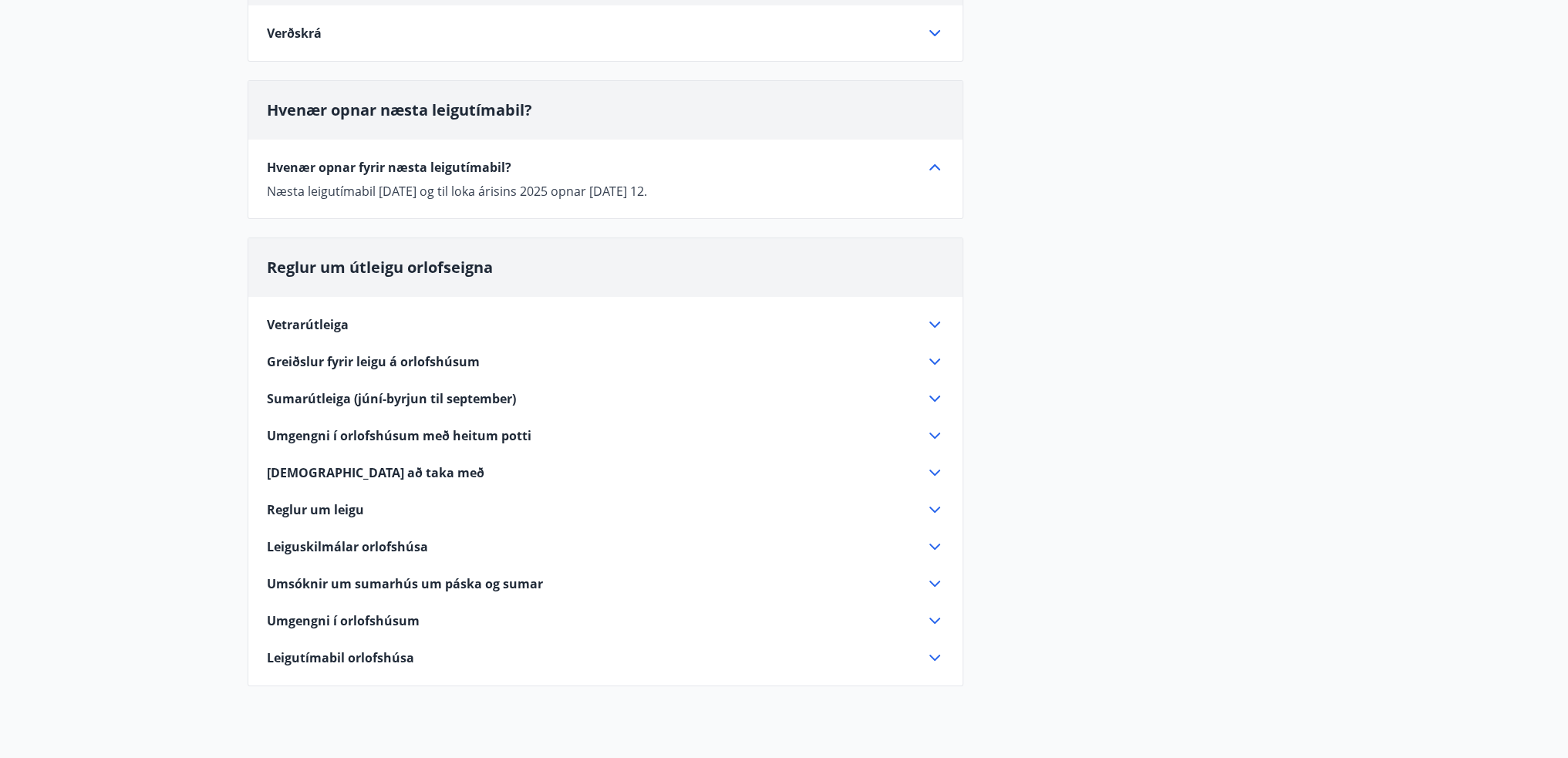
click at [321, 324] on span "Vetrarútleiga" at bounding box center [308, 325] width 82 height 17
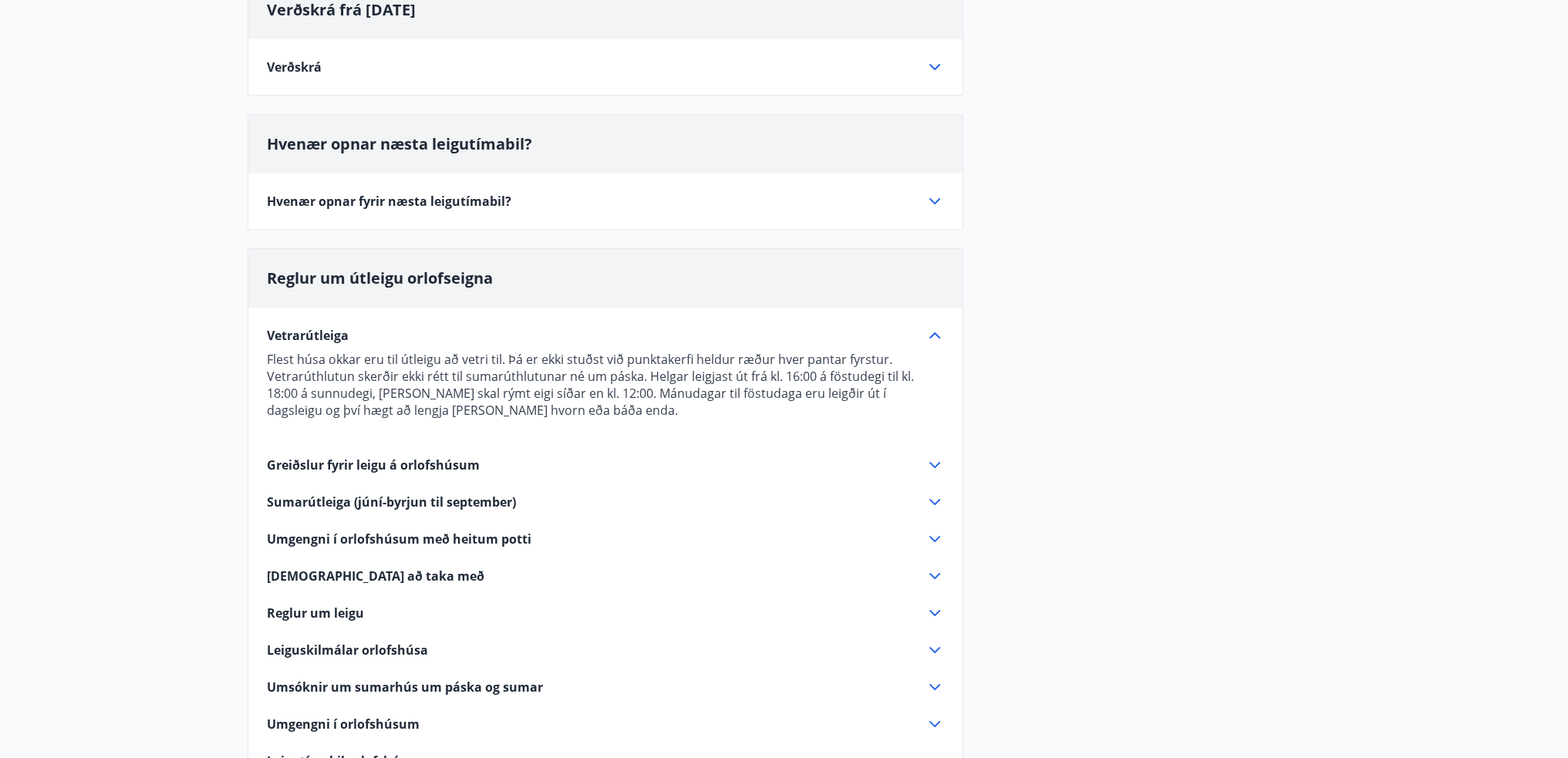
scroll to position [0, 0]
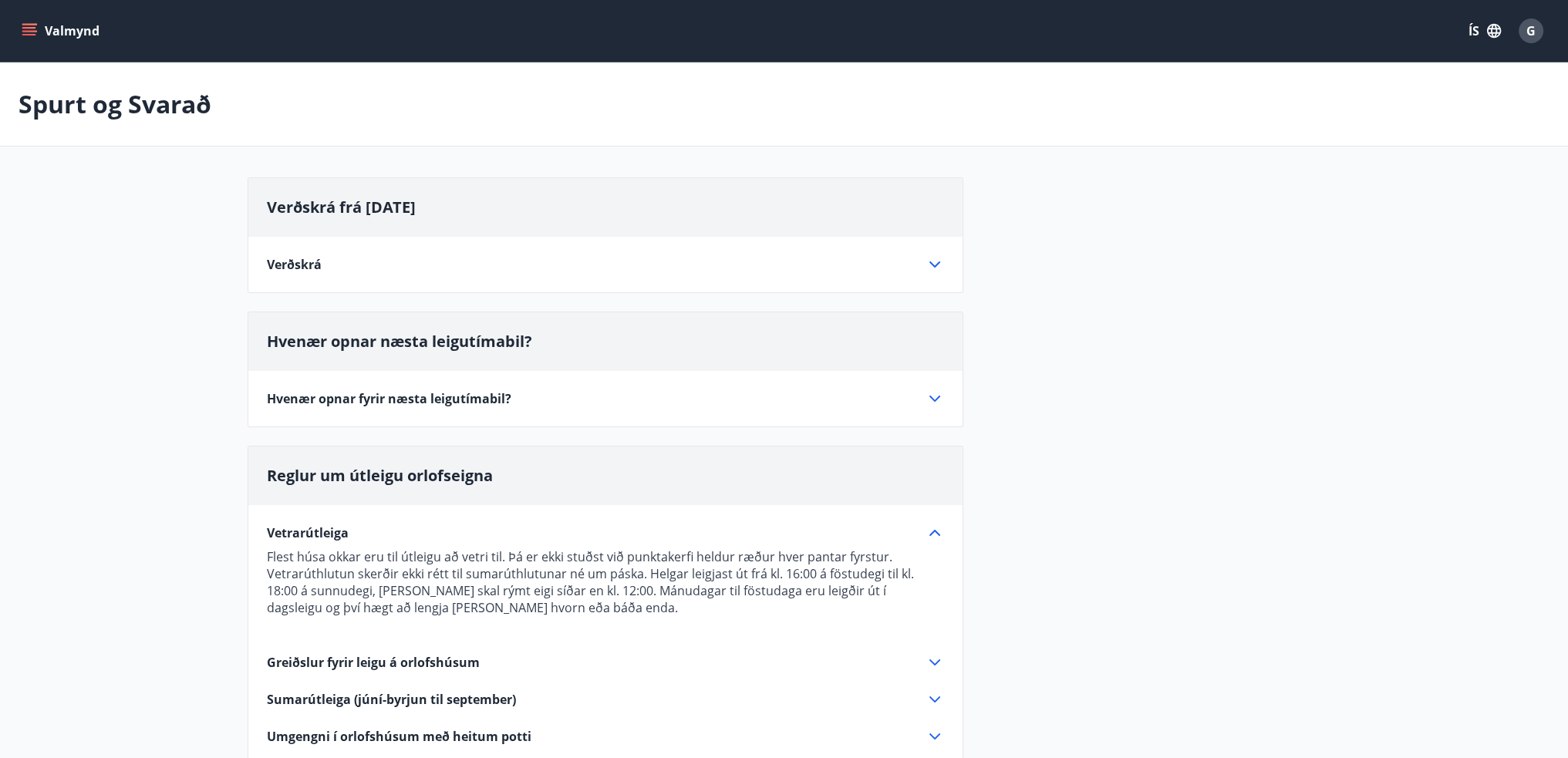
click at [376, 209] on span "Verðskrá frá janúar 2025" at bounding box center [341, 207] width 149 height 21
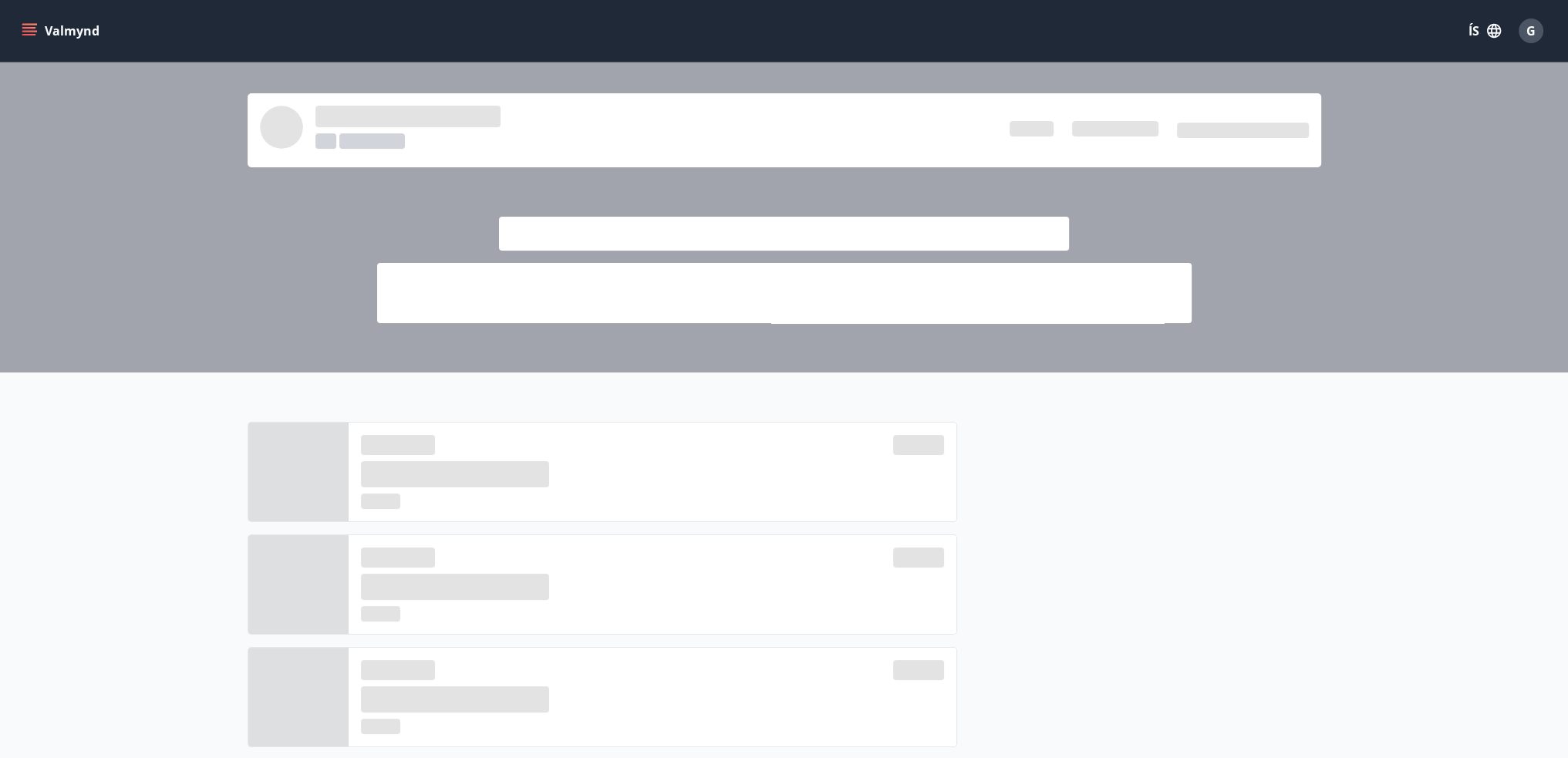
scroll to position [531, 0]
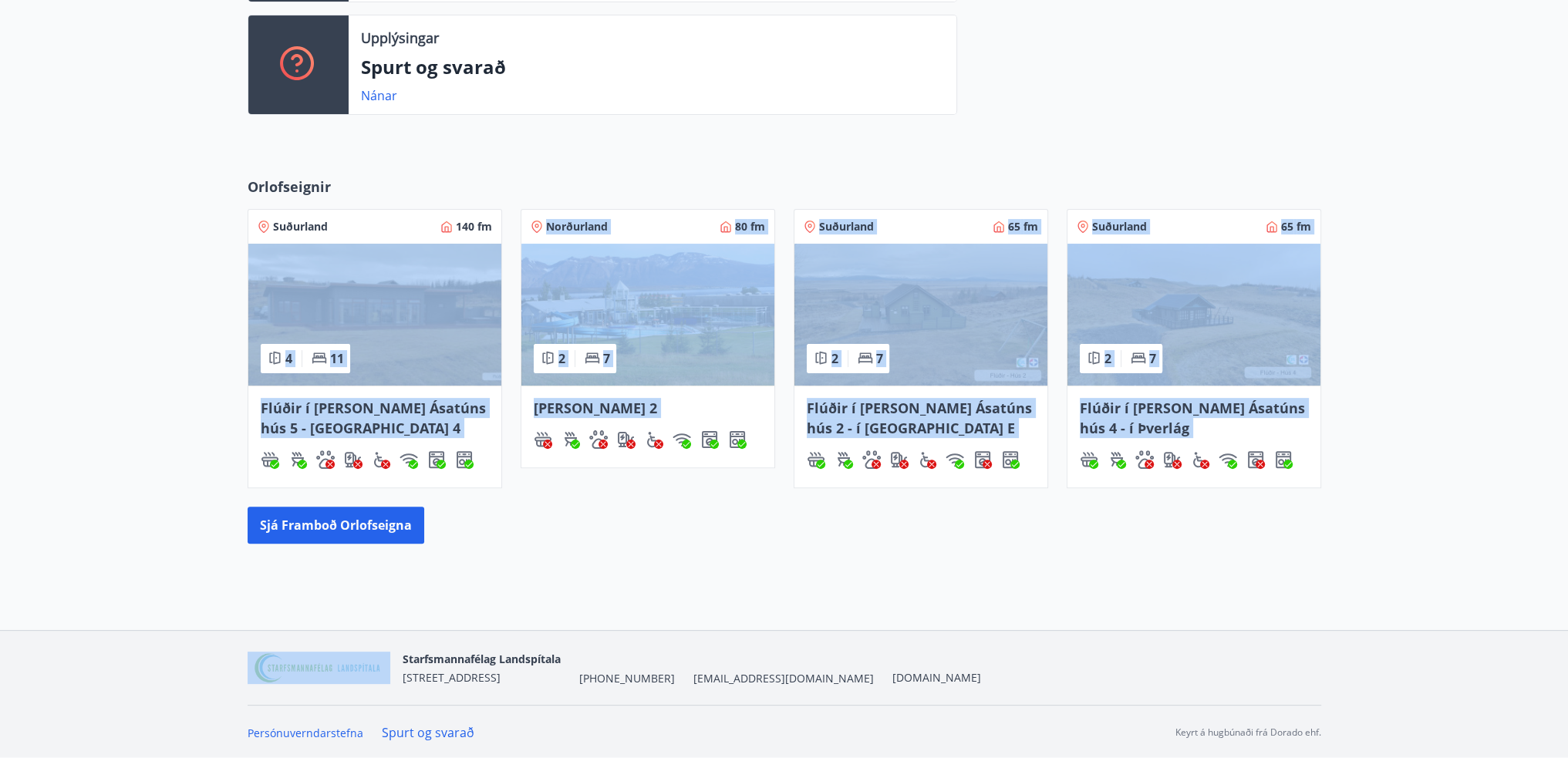
drag, startPoint x: 1085, startPoint y: 560, endPoint x: 174, endPoint y: 221, distance: 972.0
click at [240, 250] on div "Orlofseignir Suðurland 140 fm 4 11 Flúðir í landi Ásatúns hús 5 - Móadalur 4 No…" at bounding box center [784, 359] width 1568 height 416
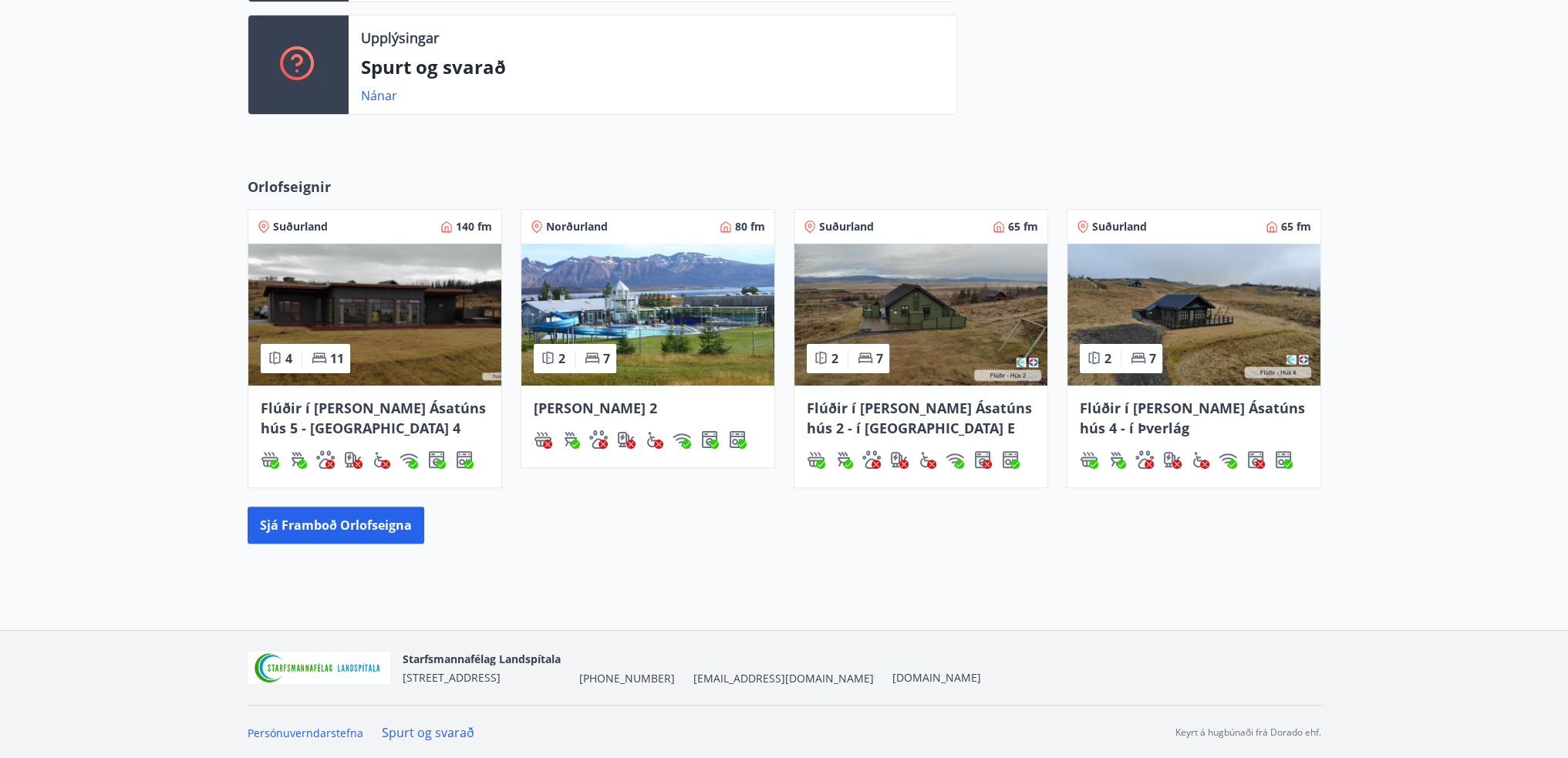
click at [161, 215] on div "Orlofseignir Suðurland 140 fm 4 11 Flúðir í landi Ásatúns hús 5 - Móadalur 4 No…" at bounding box center [784, 359] width 1568 height 416
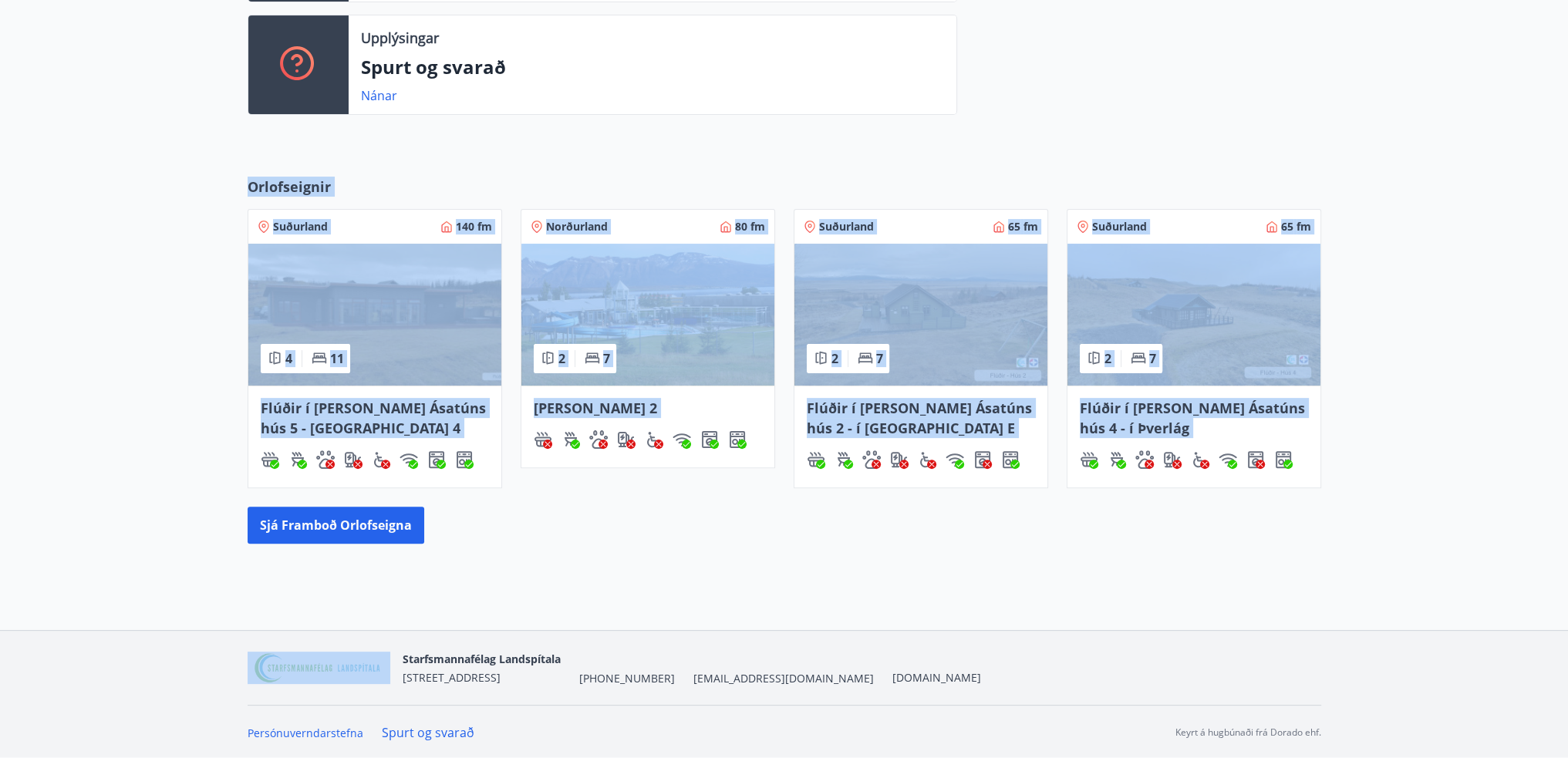
drag, startPoint x: 172, startPoint y: 205, endPoint x: 1018, endPoint y: 588, distance: 928.7
click at [991, 596] on div "G Guðrún Eydís Ketilsdóttir Kennitala 041089-2109 Samtals punktar 22 Inneign : …" at bounding box center [784, 80] width 1568 height 1099
click at [1082, 581] on div "G Guðrún Eydís Ketilsdóttir Kennitala 041089-2109 Samtals punktar 22 Inneign : …" at bounding box center [784, 80] width 1568 height 1099
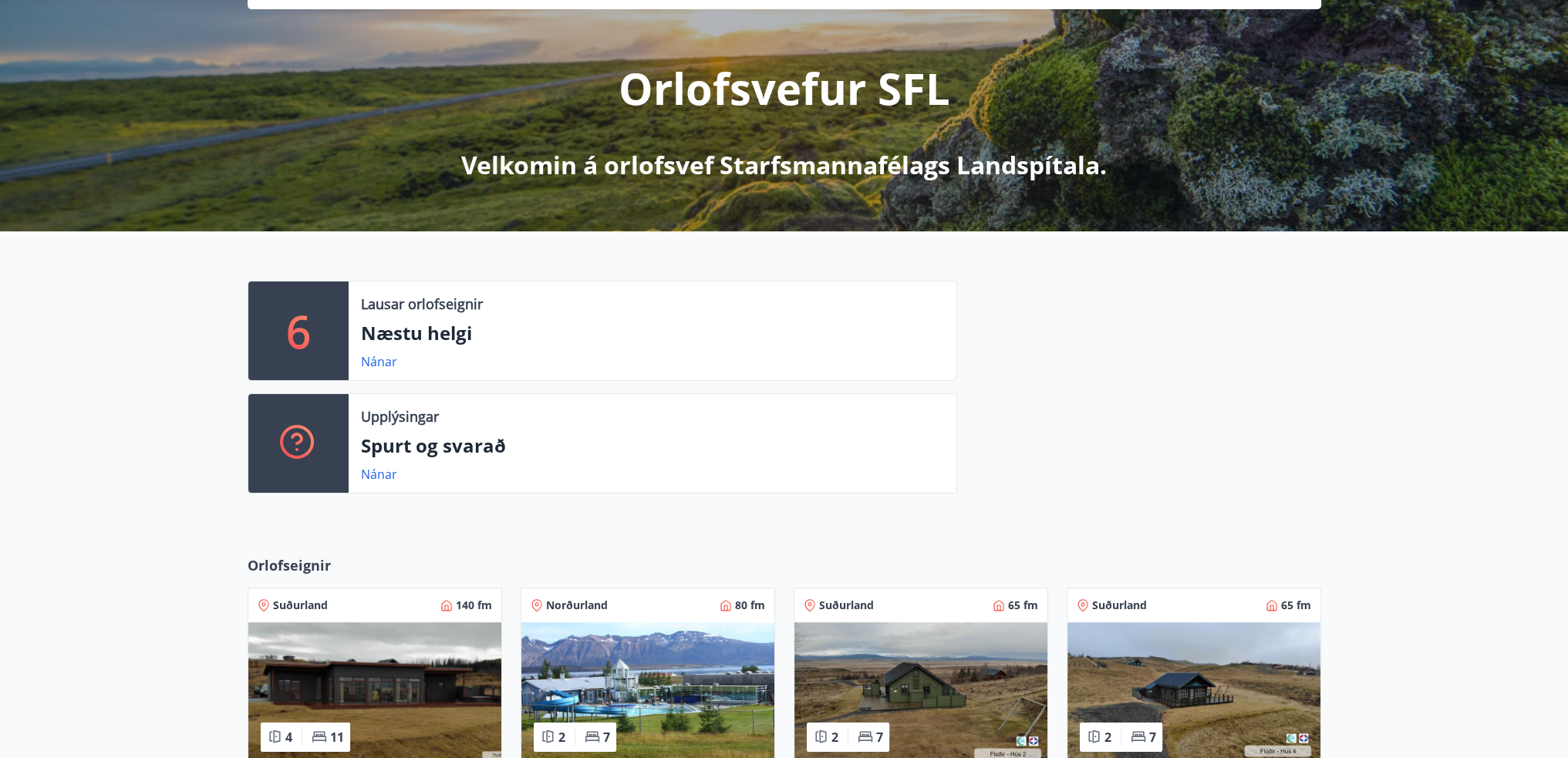
scroll to position [147, 0]
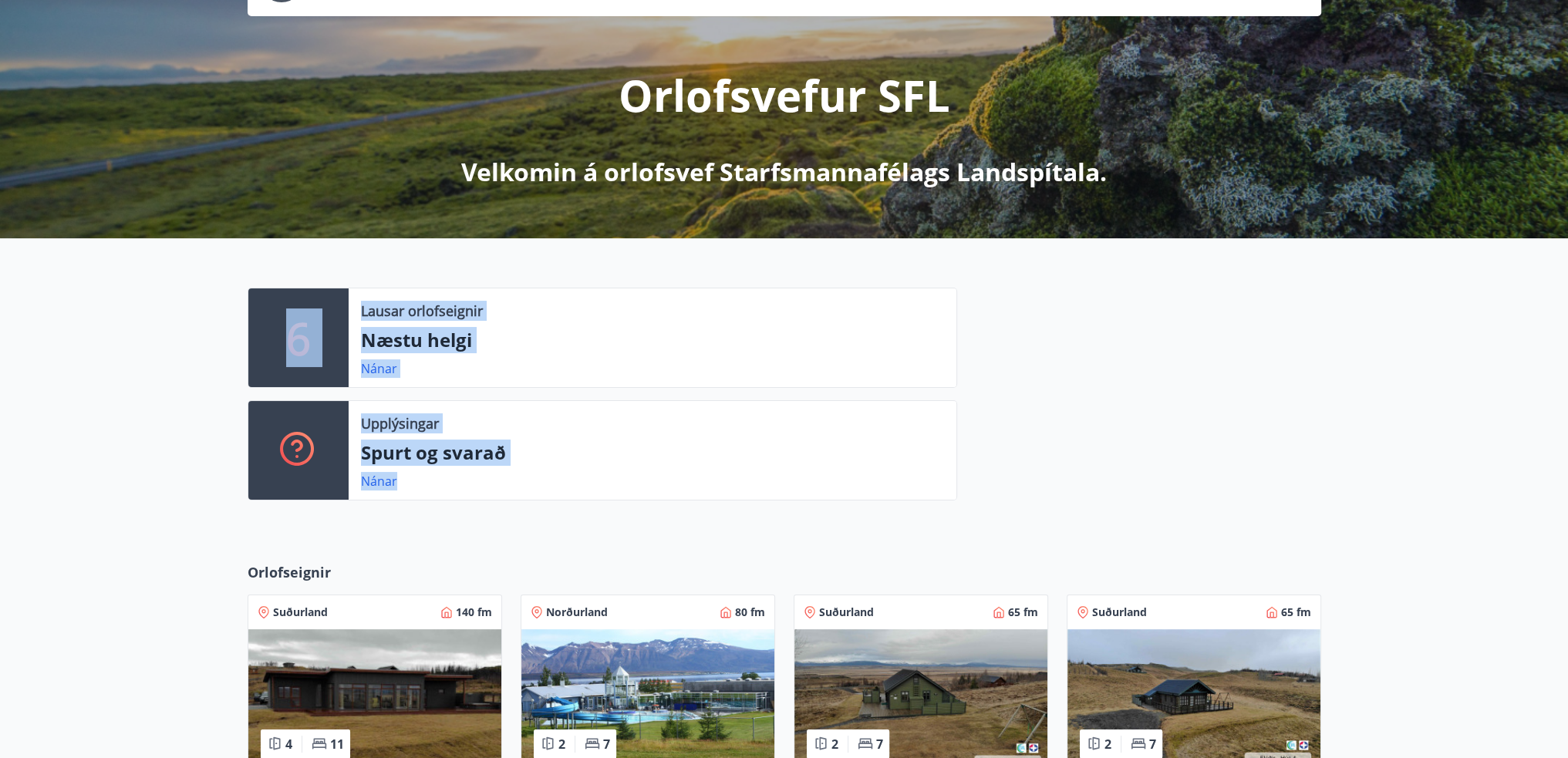
drag, startPoint x: 272, startPoint y: 270, endPoint x: 698, endPoint y: 520, distance: 493.9
click at [690, 517] on div "6 Lausar orlofseignir Næstu helgi Nánar Upplýsingar Spurt og svarað Nánar" at bounding box center [784, 388] width 1568 height 299
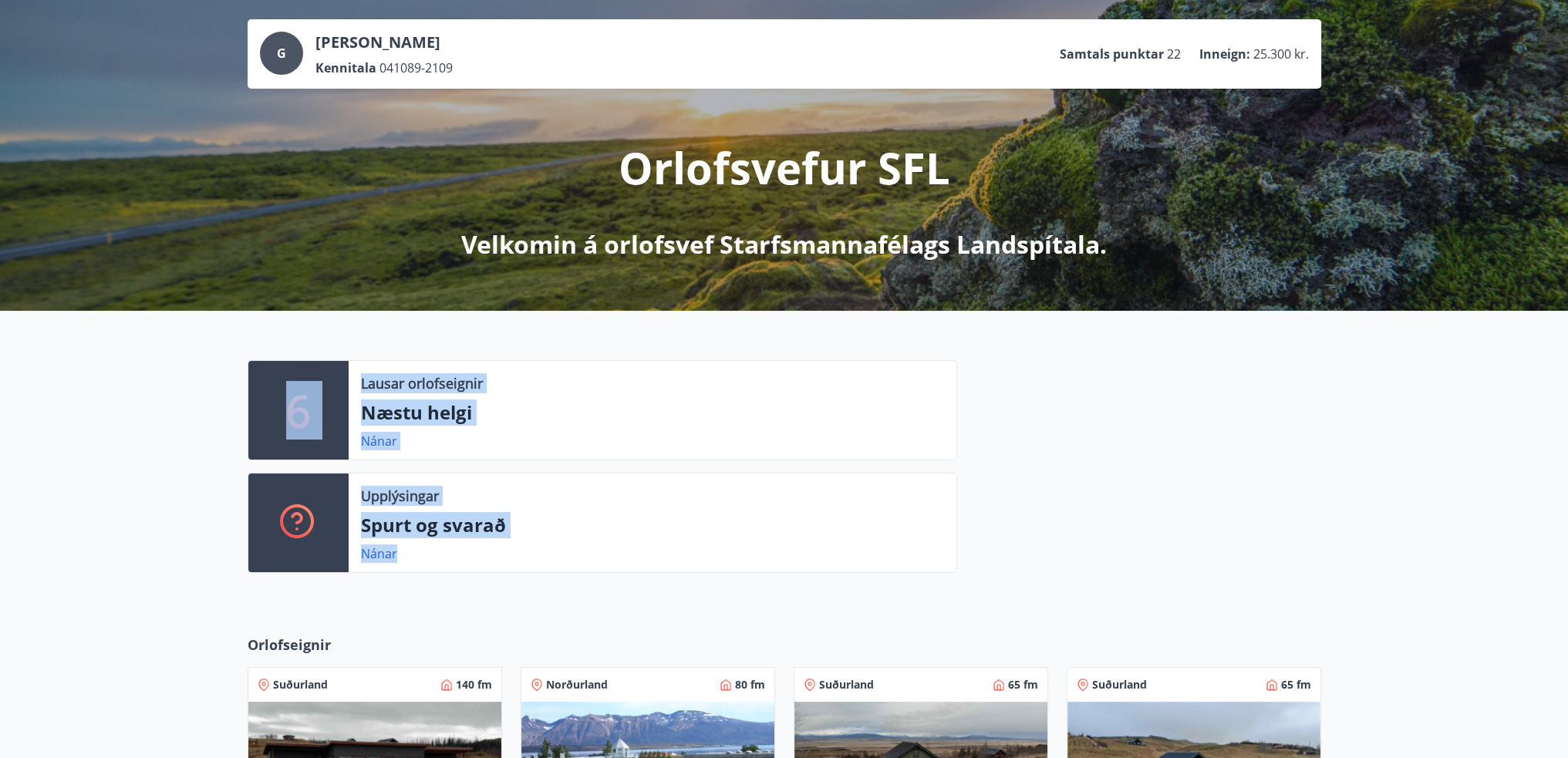
scroll to position [0, 0]
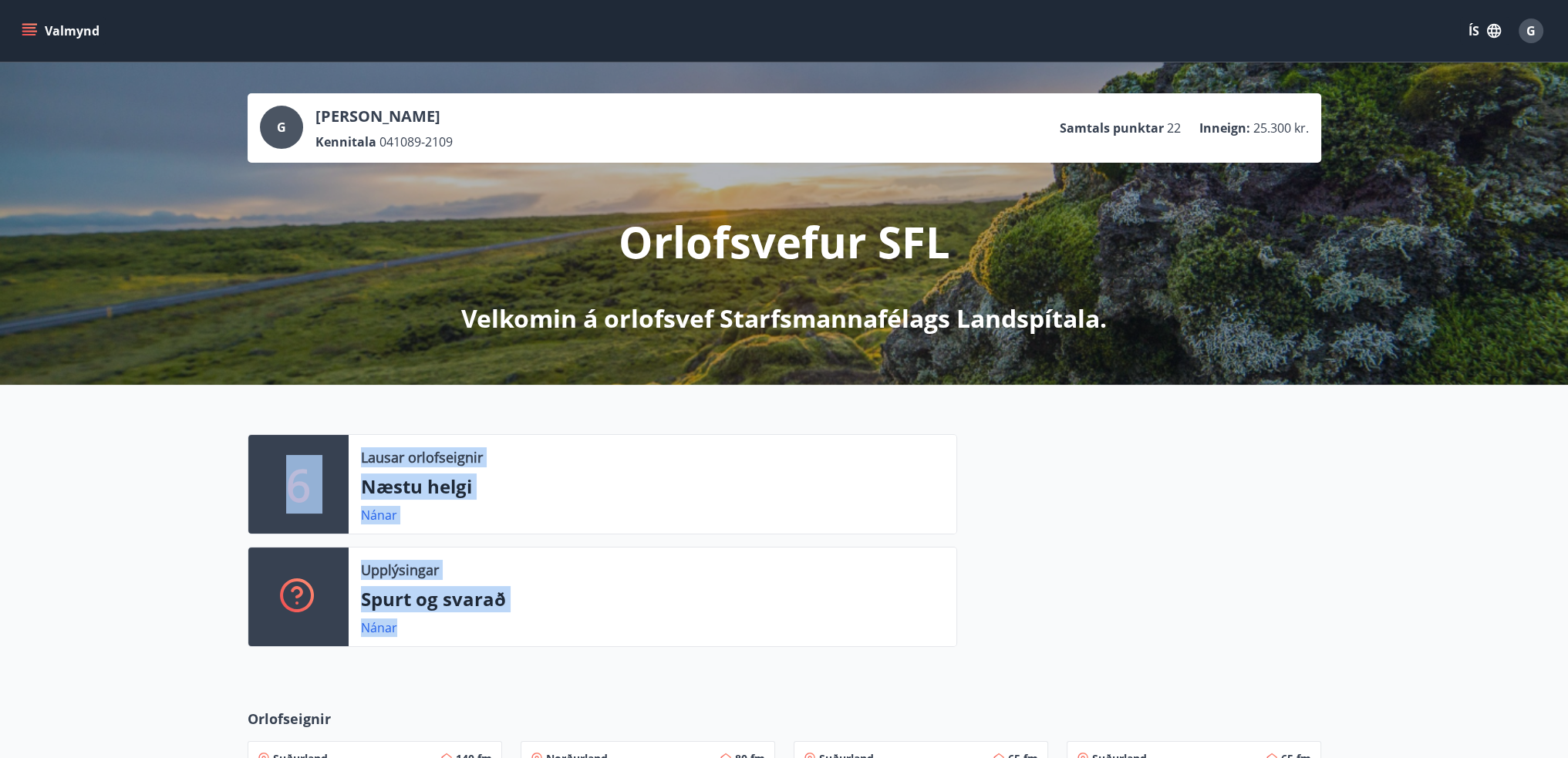
click at [776, 456] on div "Lausar orlofseignir" at bounding box center [653, 456] width 583 height 20
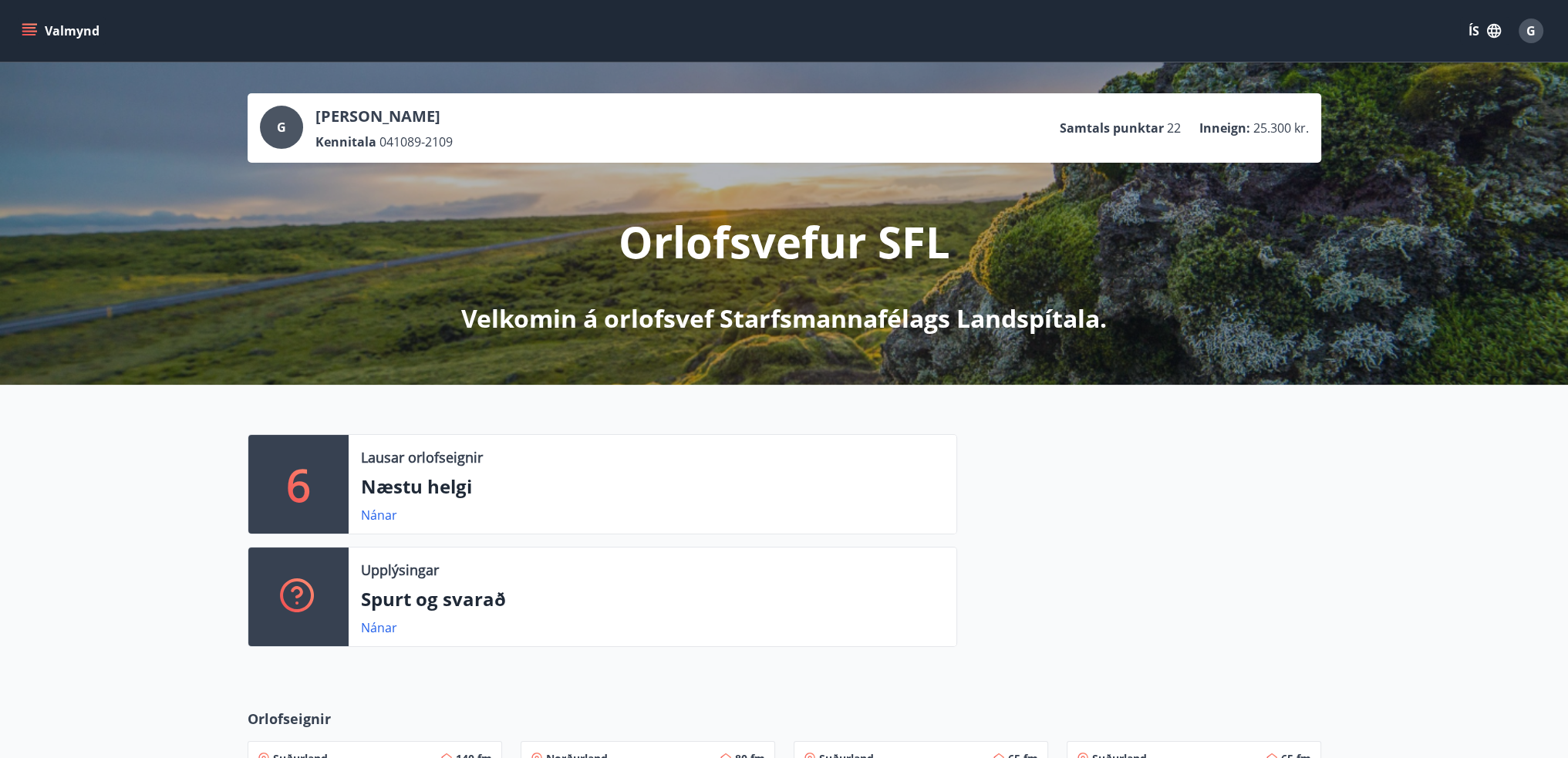
click at [38, 30] on button "Valmynd" at bounding box center [61, 30] width 87 height 28
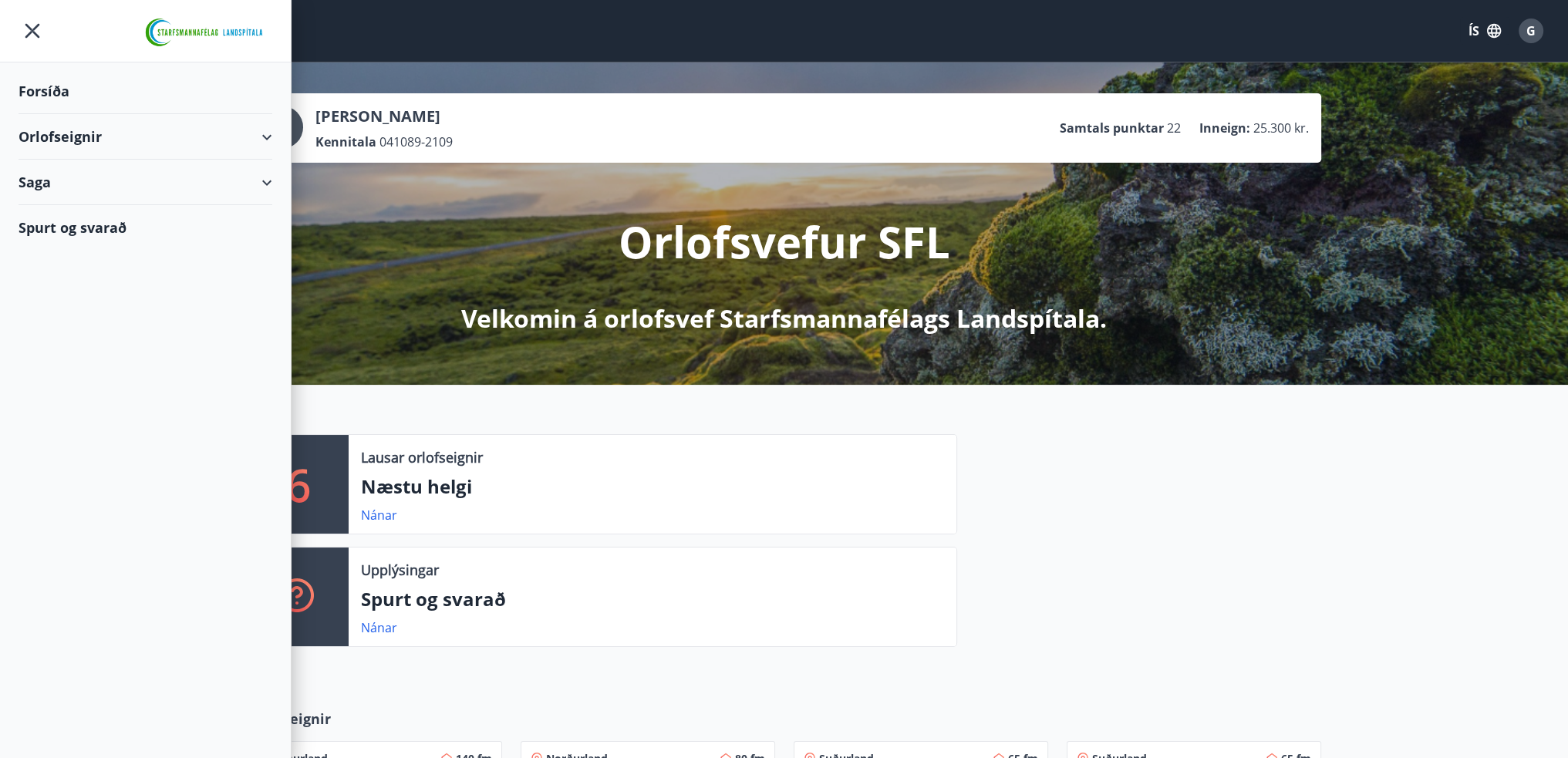
click at [271, 134] on div "Orlofseignir" at bounding box center [145, 137] width 253 height 46
click at [251, 242] on div "Saga" at bounding box center [145, 248] width 253 height 46
click at [40, 387] on div "Inneign" at bounding box center [145, 383] width 229 height 32
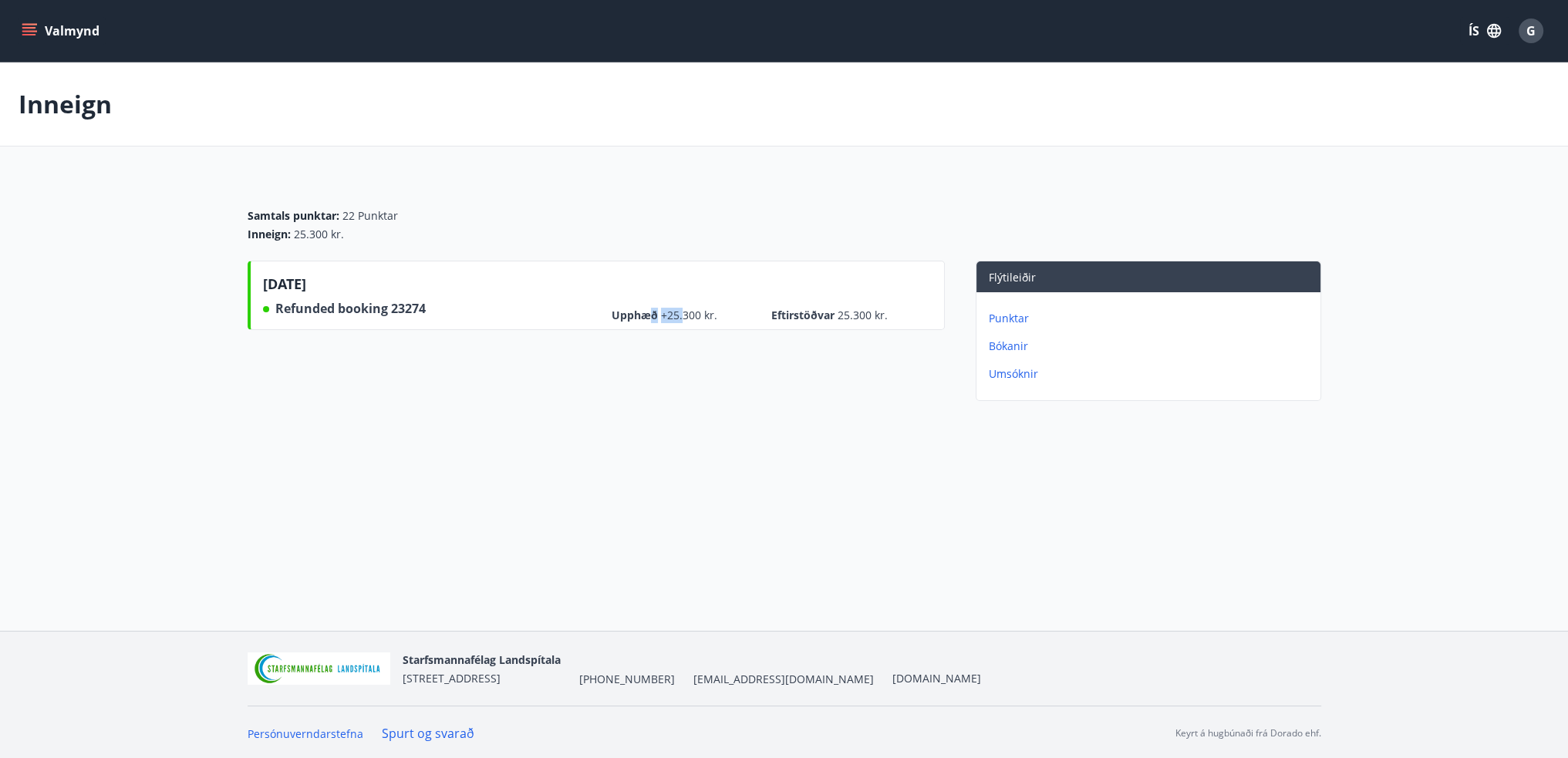
drag, startPoint x: 649, startPoint y: 308, endPoint x: 687, endPoint y: 358, distance: 62.8
click at [687, 358] on div "03.03.2025 Refunded booking 23274 Upphæð +25.300 kr. Eftirstöðvar 25.300 kr." at bounding box center [596, 334] width 697 height 147
click at [826, 398] on div "03.03.2025 Refunded booking 23274 Upphæð +25.300 kr. Eftirstöðvar 25.300 kr." at bounding box center [596, 334] width 697 height 147
click at [1015, 345] on p "Bókanir" at bounding box center [1152, 346] width 326 height 15
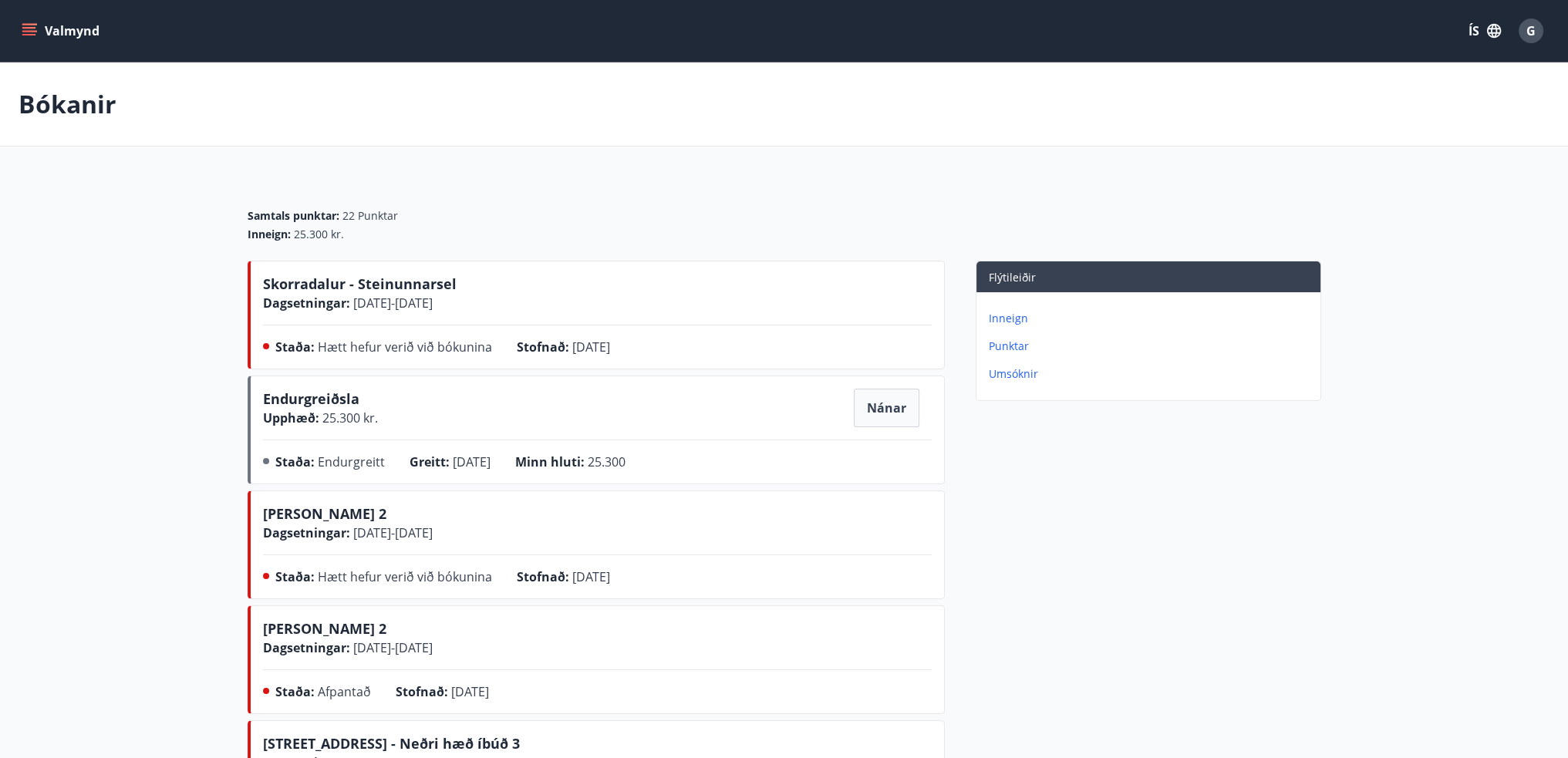
click at [35, 18] on button "Valmynd" at bounding box center [61, 30] width 87 height 28
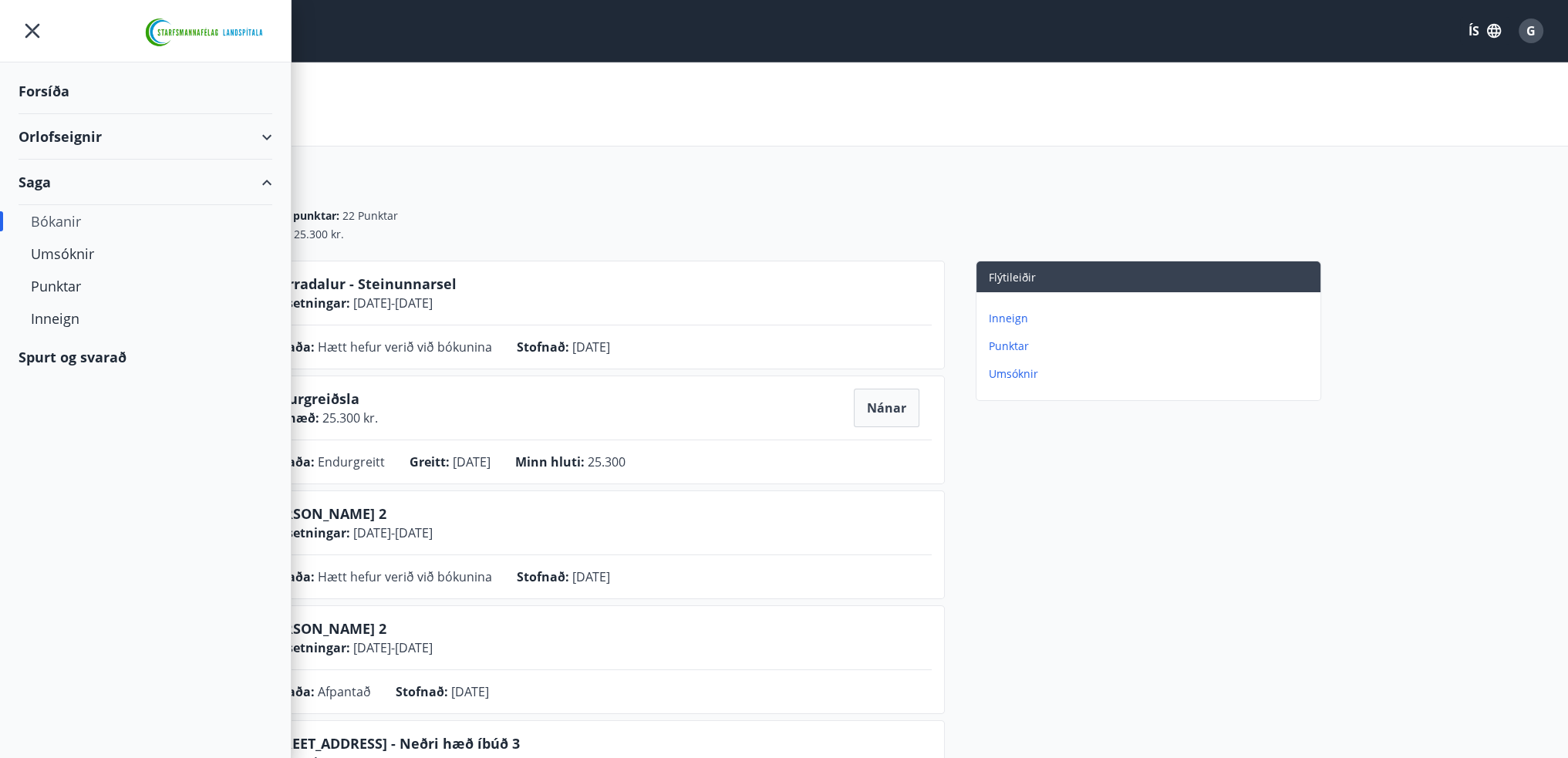
click at [269, 143] on div "Orlofseignir" at bounding box center [145, 137] width 253 height 46
click at [62, 89] on div "Forsíða" at bounding box center [145, 91] width 253 height 46
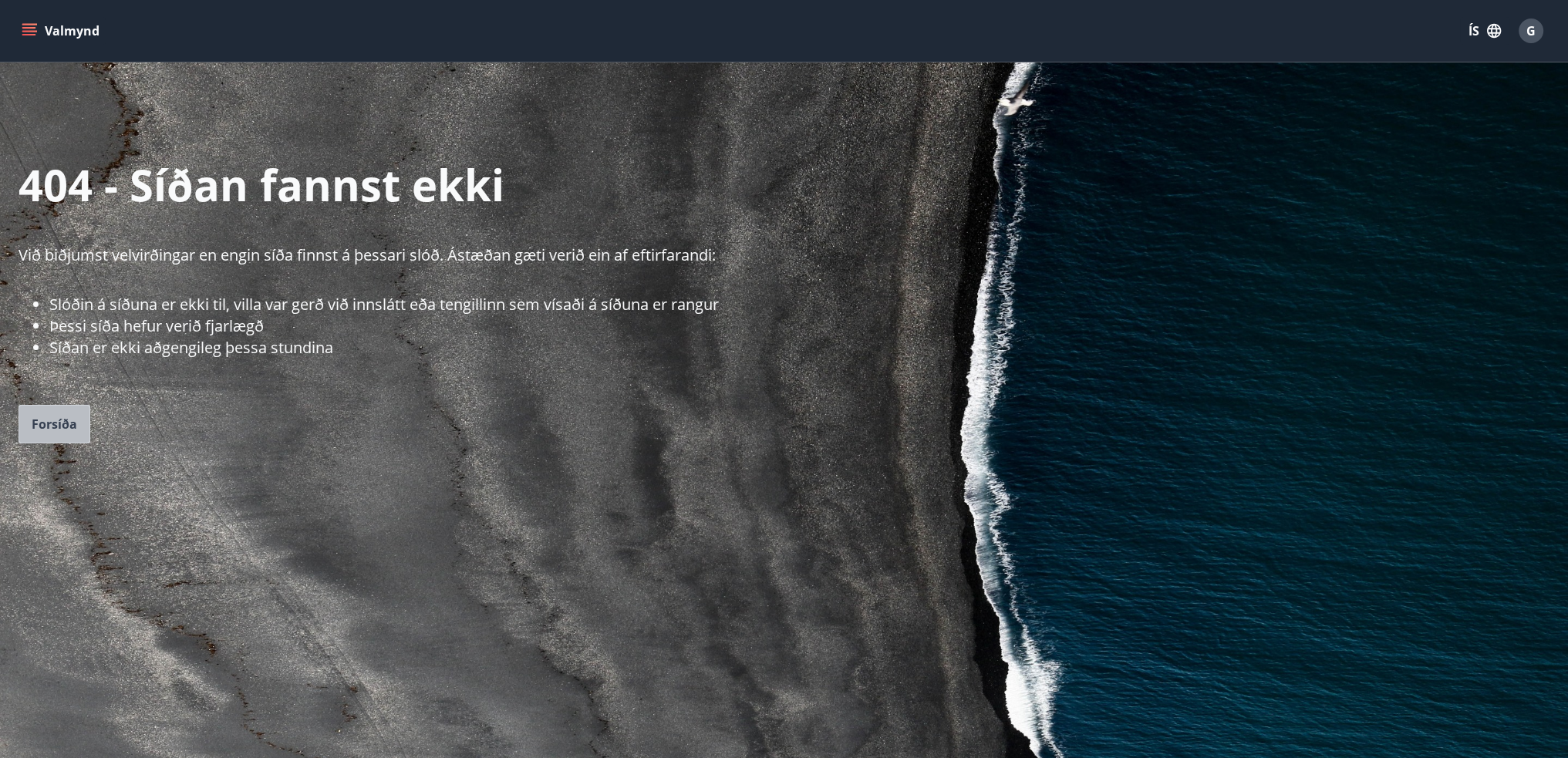
click at [54, 415] on span "Forsíða" at bounding box center [54, 424] width 46 height 17
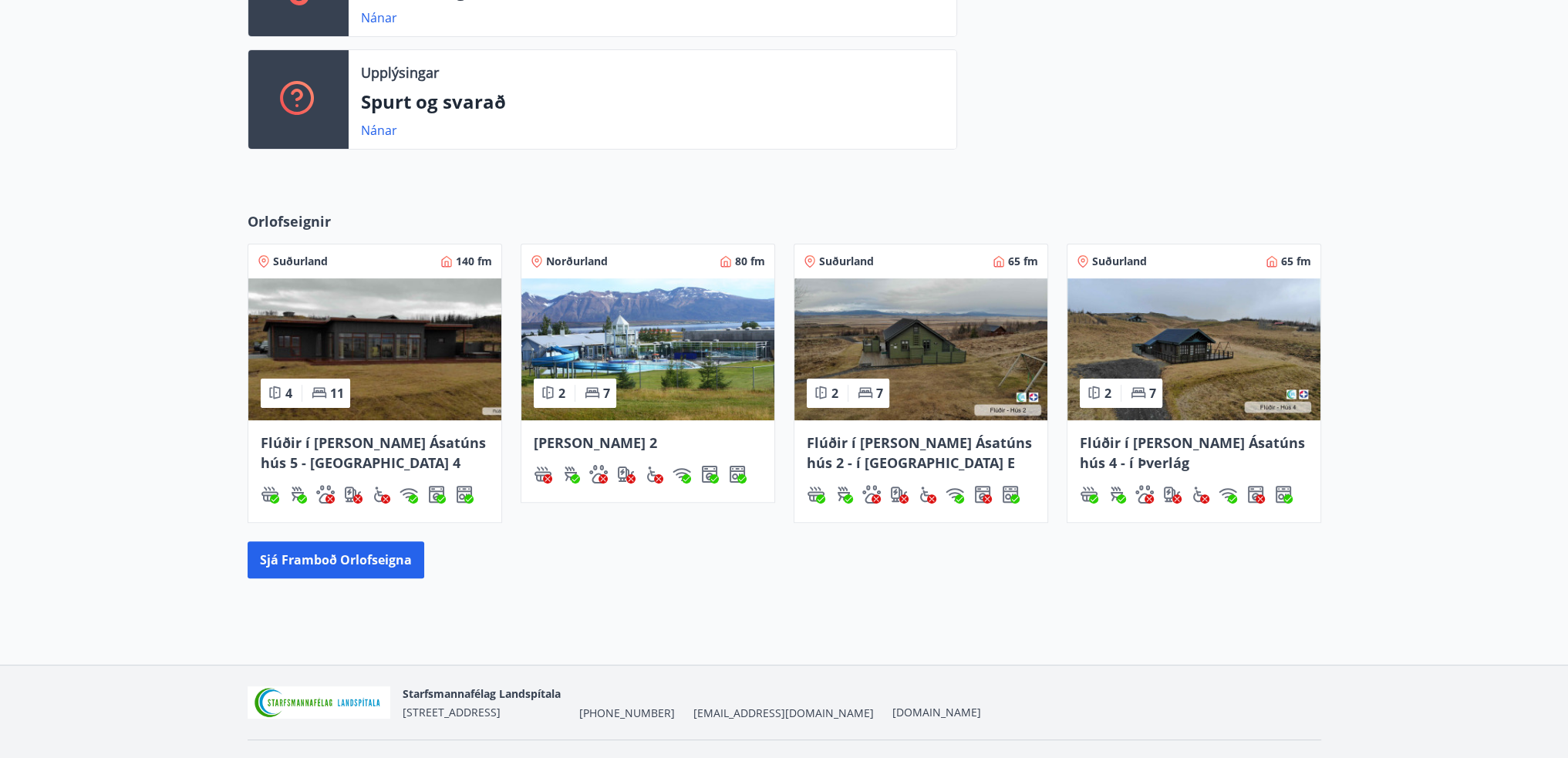
scroll to position [531, 0]
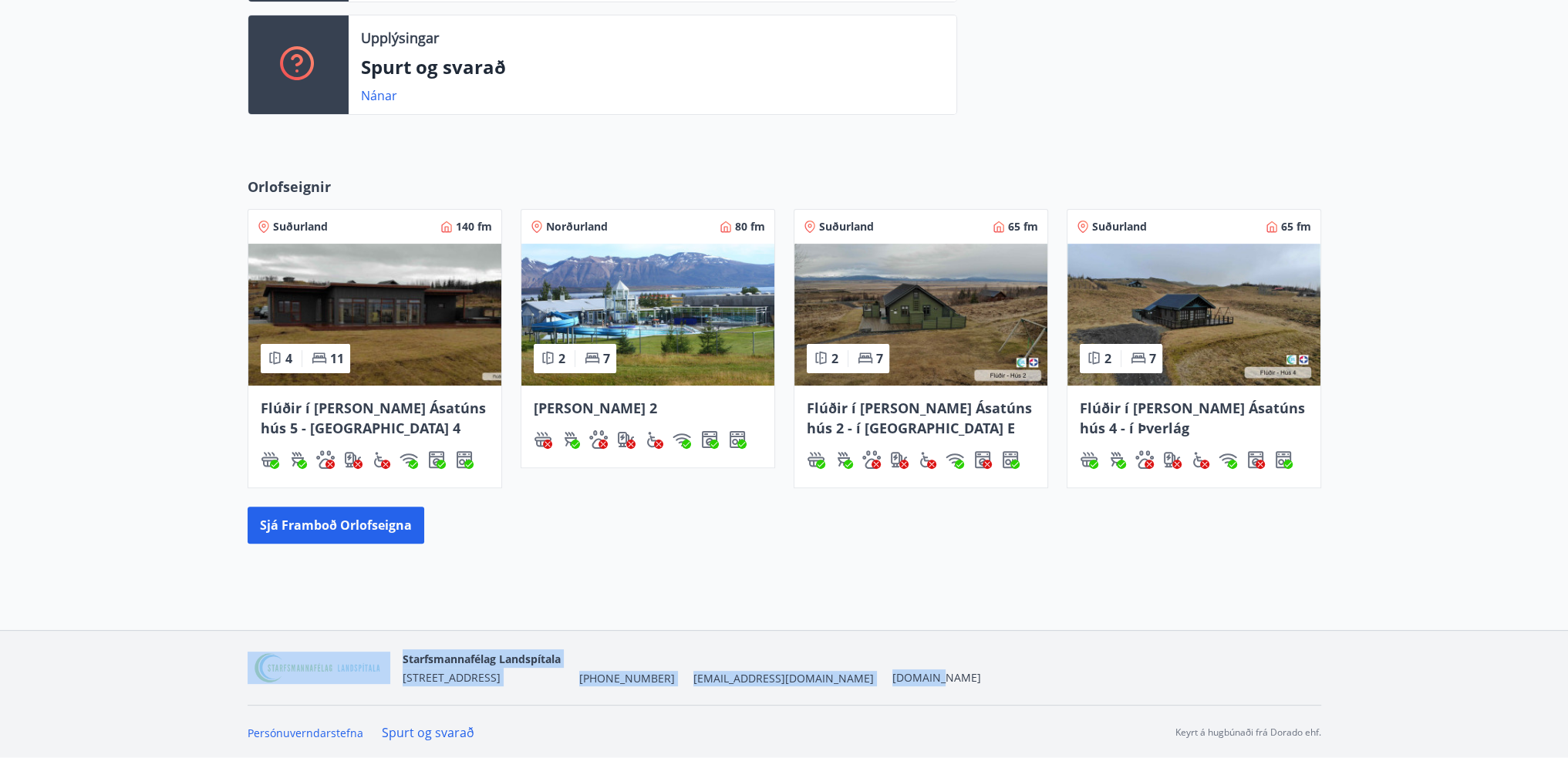
drag, startPoint x: 630, startPoint y: 578, endPoint x: 898, endPoint y: 686, distance: 288.9
click at [896, 686] on div "Valmynd ÍS G G Guðrún Eydís Ketilsdóttir Kennitala 041089-2109 Samtals punktar …" at bounding box center [784, 112] width 1568 height 1288
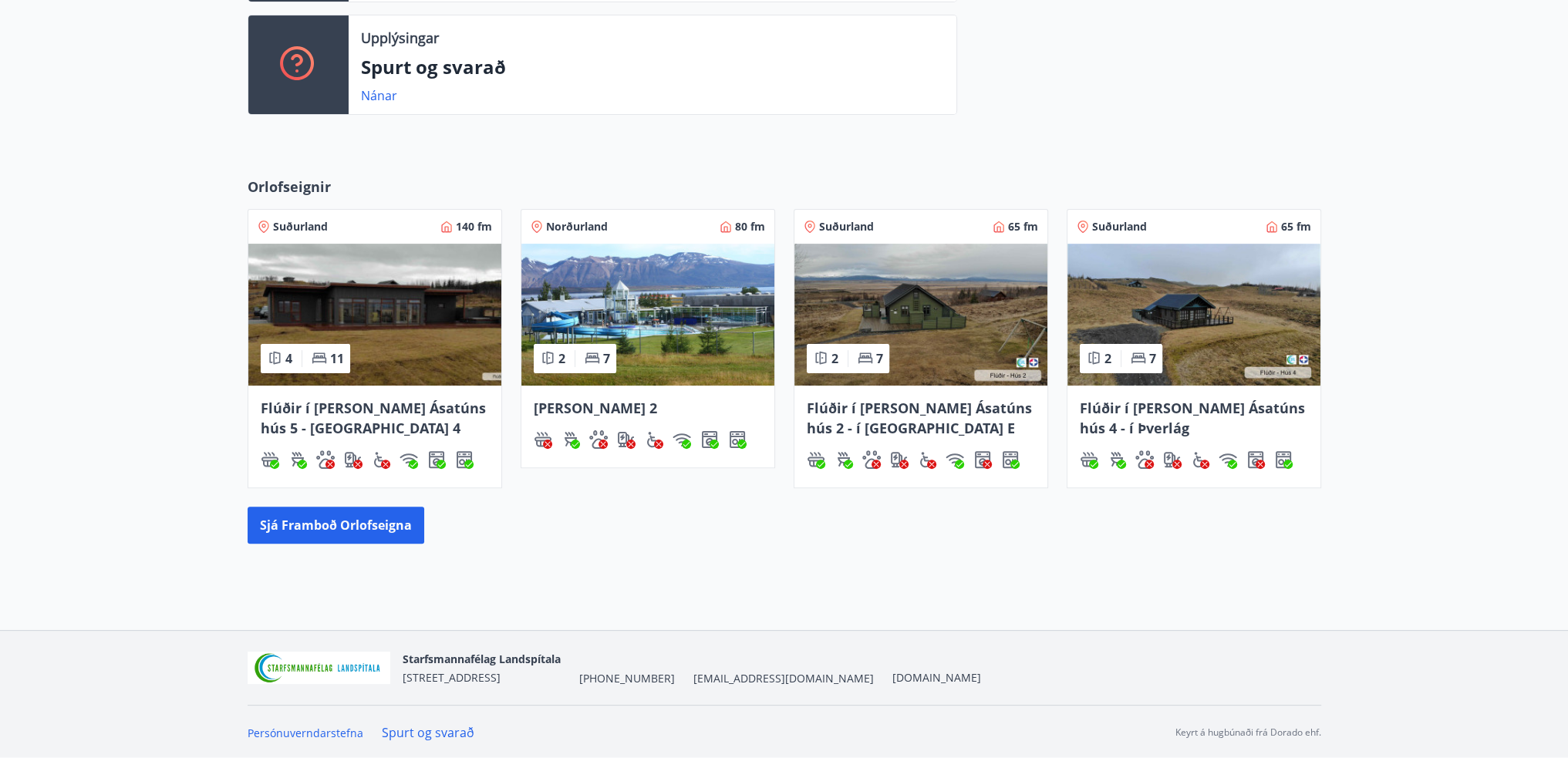
click at [1111, 687] on div "Starfsmannafélag Landspítala Skaftahlíð 24 , 105 Reykjavík +354 543-5969 starfs…" at bounding box center [784, 668] width 1074 height 74
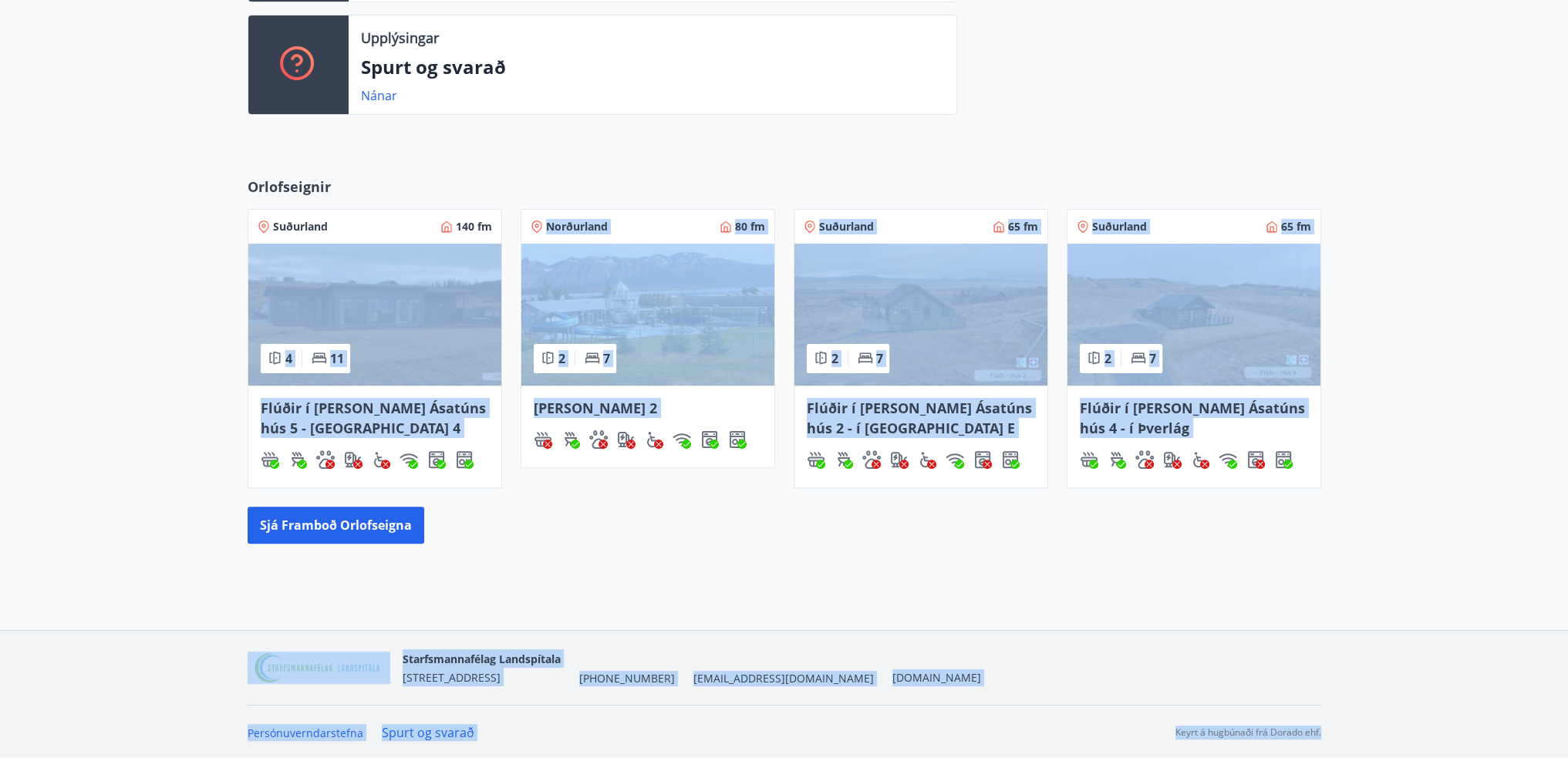
drag, startPoint x: 1394, startPoint y: 742, endPoint x: 135, endPoint y: 287, distance: 1338.7
click at [140, 293] on div "Valmynd ÍS G G Guðrún Eydís Ketilsdóttir Kennitala 041089-2109 Samtals punktar …" at bounding box center [784, 112] width 1568 height 1288
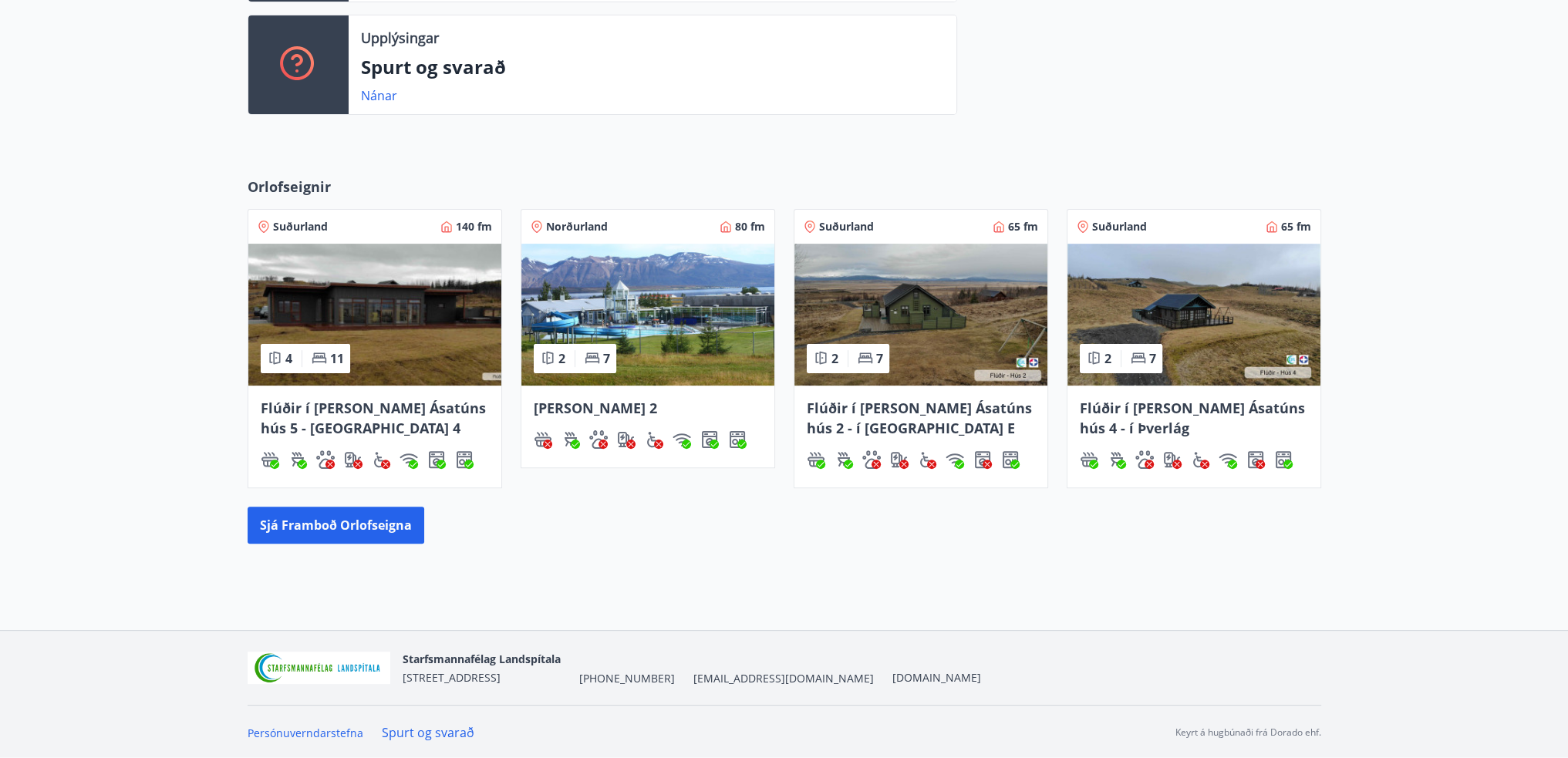
click at [88, 239] on div "Orlofseignir Suðurland 140 fm 4 11 Flúðir í landi Ásatúns hús 5 - Móadalur 4 No…" at bounding box center [784, 359] width 1568 height 416
click at [378, 530] on button "Sjá framboð orlofseigna" at bounding box center [335, 525] width 176 height 37
